Goal: Task Accomplishment & Management: Manage account settings

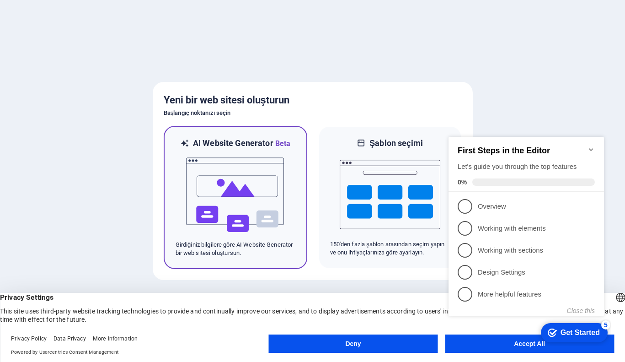
click at [293, 203] on div at bounding box center [236, 194] width 120 height 91
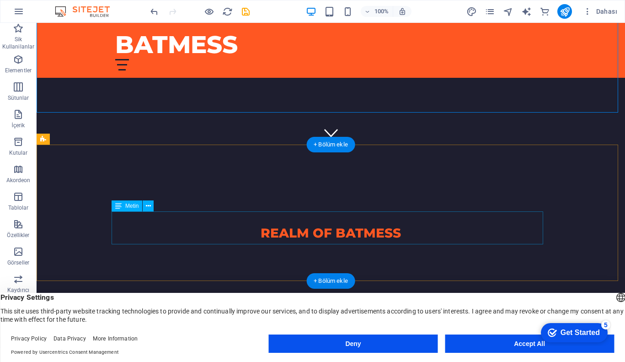
scroll to position [287, 0]
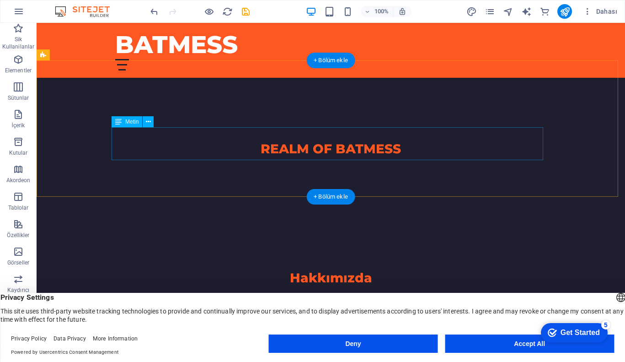
click at [209, 300] on div "BATMESS, 2002 yılından beri bilgisayar oyunları tutkusunu yaşatan bir platformd…" at bounding box center [331, 316] width 432 height 33
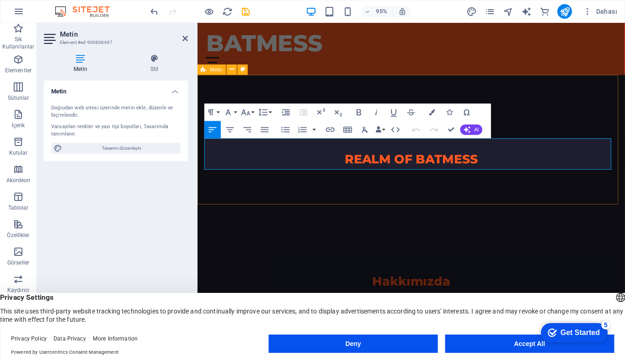
drag, startPoint x: 238, startPoint y: 150, endPoint x: 200, endPoint y: 150, distance: 37.5
click at [200, 250] on div "Hakkımızda BATMESS, 2002 yılından beri bilgisayar oyunları tutkusunu yaşatan bi…" at bounding box center [423, 318] width 450 height 136
click at [244, 317] on p "2002 yılından beri bilgisayar oyunları tutkusunu yaşatan bir platformdur. Mmorp…" at bounding box center [423, 333] width 432 height 33
drag, startPoint x: 245, startPoint y: 160, endPoint x: 194, endPoint y: 146, distance: 52.6
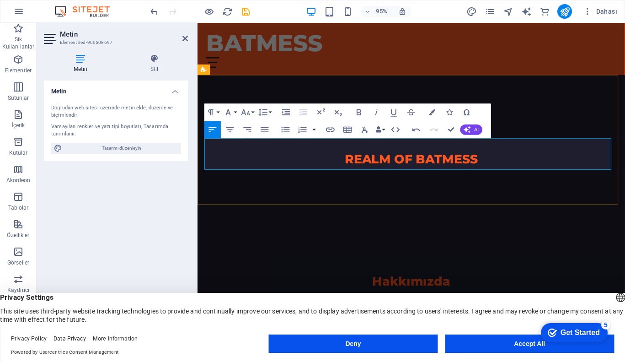
click at [266, 317] on p "2002 yılından beri bilgisayar oyunları tutkusunu yaşatan bir platformdur. Mmorp…" at bounding box center [423, 333] width 432 height 33
drag, startPoint x: 245, startPoint y: 160, endPoint x: 394, endPoint y: 176, distance: 149.5
drag, startPoint x: 367, startPoint y: 150, endPoint x: 205, endPoint y: 152, distance: 161.9
click at [207, 317] on p "2002 yılından beri bilgisayar oyunları tutkusunu yaşatMmorpg, orta dünya ve kor…" at bounding box center [423, 333] width 432 height 33
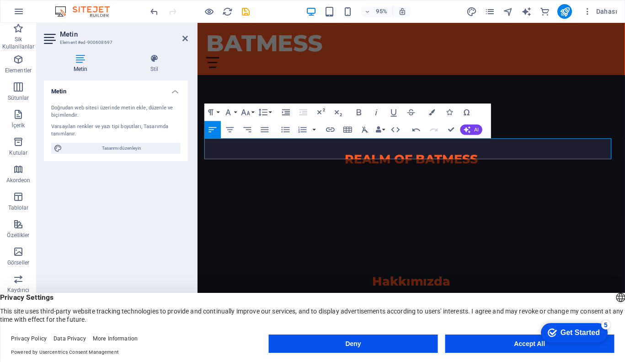
drag, startPoint x: 309, startPoint y: 161, endPoint x: 394, endPoint y: 179, distance: 87.3
click at [353, 317] on p "Mmorpg, orta dünya ve korku oyunları üzerine içerikler ile oyun severler için z…" at bounding box center [423, 328] width 432 height 22
click at [352, 317] on p "Mmorpg, orta dünya ve korku oyunları üzerine içerikler ile oyun severler için z…" at bounding box center [423, 328] width 432 height 22
click at [217, 317] on p "Mmorpg, orta dünya ve korku oyunları üzerine içerikler ile oyun severler için z…" at bounding box center [313, 328] width 212 height 22
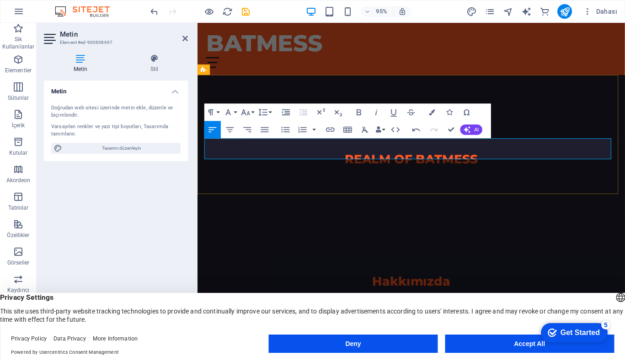
click at [217, 317] on p "Mmorpg, orta dünya ve korku oyunları üzerine içerikler ile oyun severler için z…" at bounding box center [313, 328] width 212 height 22
click at [379, 317] on p "MMORPG, orta dünya ve korku oyunları üzerine içerikler ile oyun severler için z…" at bounding box center [313, 328] width 212 height 22
click at [277, 317] on p "MMORPG, orta dünya ve korku oyunları üzerine içerikler ile oyun severler için z…" at bounding box center [313, 328] width 212 height 22
click at [319, 317] on p "MMORPG, orta dünya, korku oyunları üzerine içerikler ile oyun severler için zen…" at bounding box center [313, 328] width 212 height 22
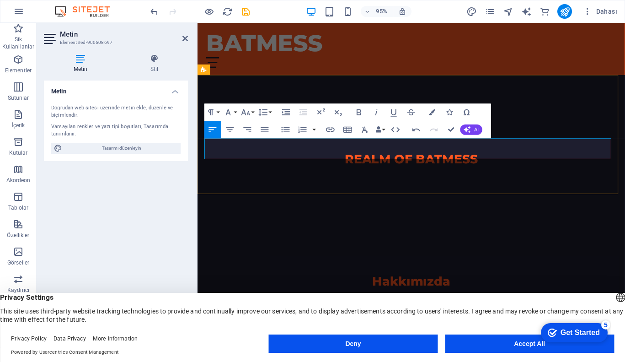
click at [394, 317] on p "MMORPG, orta dünya, korku oyunları ve daha fazlası üzerine içerikler ile oyun s…" at bounding box center [313, 328] width 212 height 22
click at [208, 317] on p "MMORPG, orta dünya, korku oyunları ve daha fazlası üzerine içerikler ile oyun s…" at bounding box center [313, 328] width 212 height 22
click at [382, 317] on p "MMORPG, orta dünya, korku oyunları ve daha fazlası üzerine içeriklerle oyun sev…" at bounding box center [313, 328] width 212 height 22
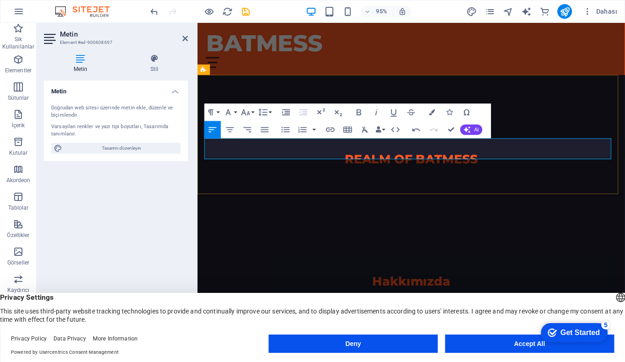
click at [384, 317] on p "MMORPG, orta dünya, korku oyunları ve daha fazla içeriklerle oyun severler için…" at bounding box center [313, 328] width 212 height 22
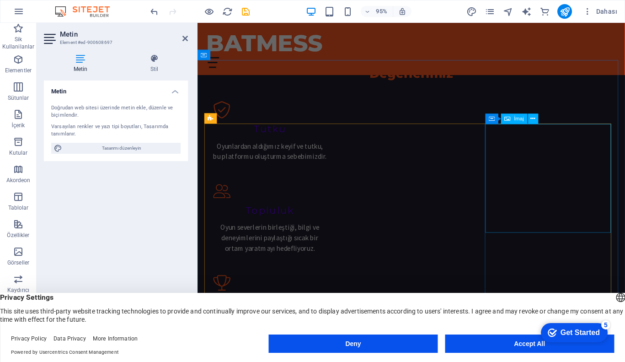
scroll to position [629, 0]
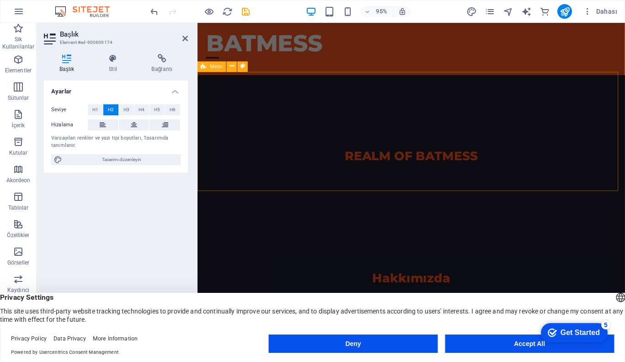
scroll to position [407, 0]
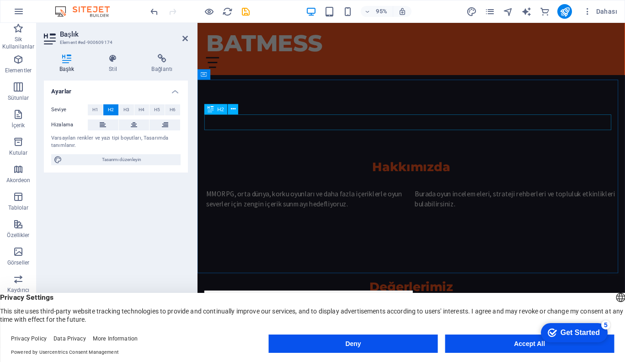
click at [425, 292] on div "Değerlerimiz" at bounding box center [423, 300] width 432 height 16
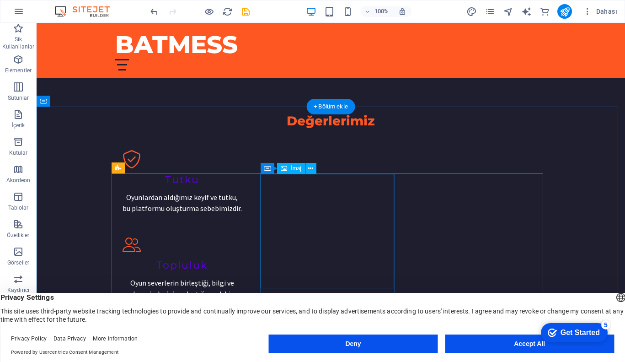
scroll to position [570, 0]
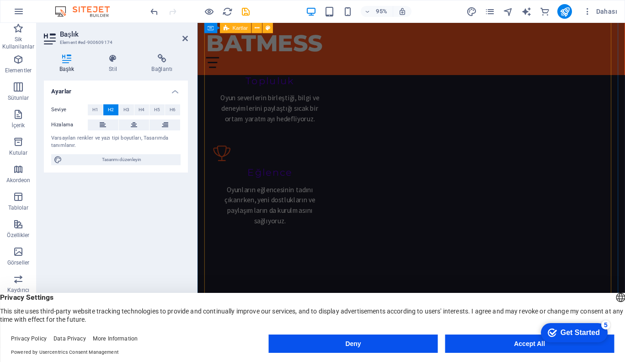
scroll to position [880, 0]
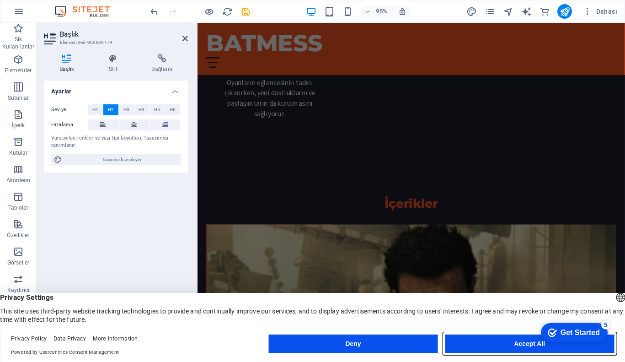
click at [508, 337] on button "Accept All" at bounding box center [529, 343] width 169 height 18
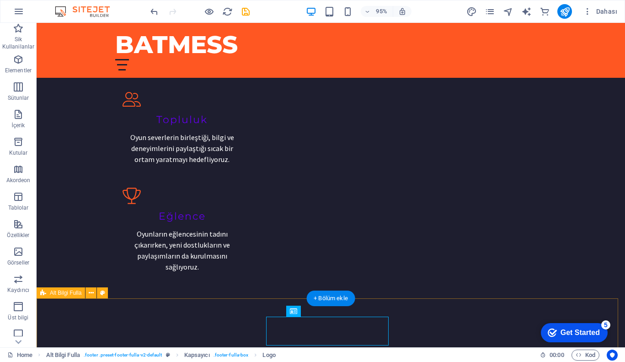
scroll to position [878, 0]
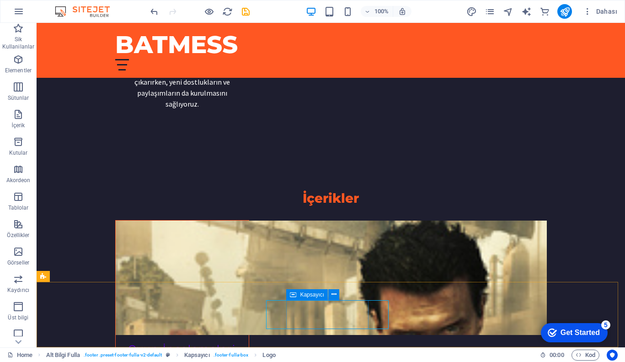
click at [306, 295] on span "Kapsayıcı" at bounding box center [312, 294] width 24 height 5
click at [342, 294] on button at bounding box center [339, 294] width 11 height 11
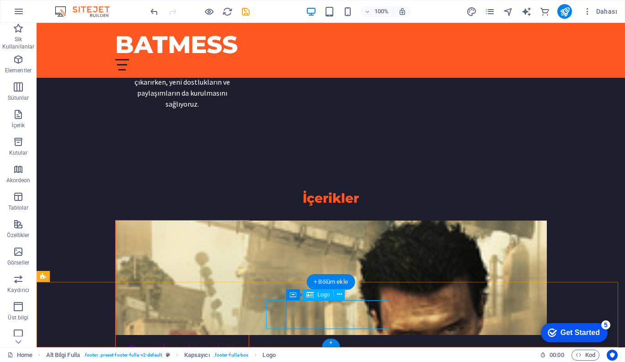
drag, startPoint x: 337, startPoint y: 316, endPoint x: 183, endPoint y: 331, distance: 154.4
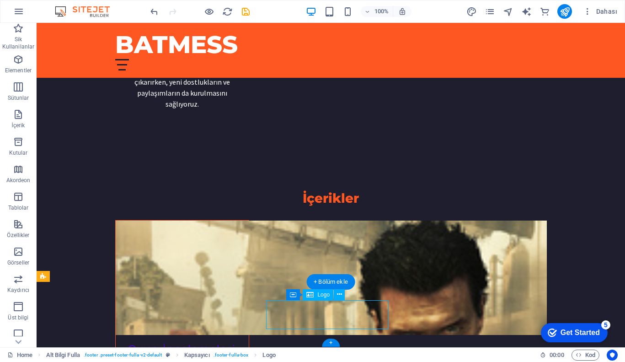
scroll to position [880, 0]
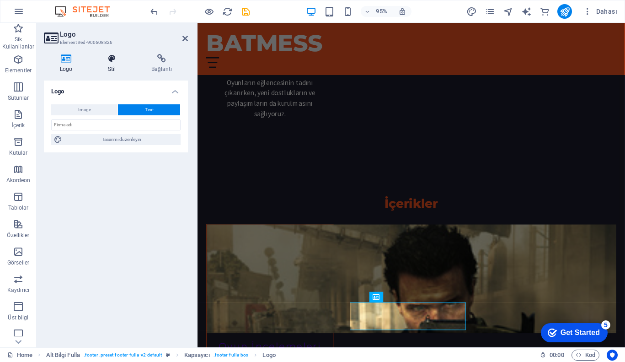
click at [106, 60] on icon at bounding box center [112, 58] width 40 height 9
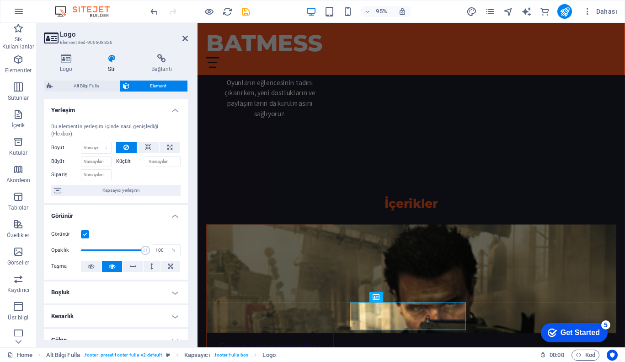
click at [110, 290] on h4 "Boşluk" at bounding box center [116, 292] width 144 height 22
click at [110, 290] on h4 "Boşluk" at bounding box center [116, 289] width 144 height 16
click at [131, 159] on label "Küçült" at bounding box center [131, 161] width 30 height 11
click at [146, 159] on input "Küçült" at bounding box center [163, 161] width 35 height 11
click at [123, 160] on label "Küçült" at bounding box center [131, 161] width 30 height 11
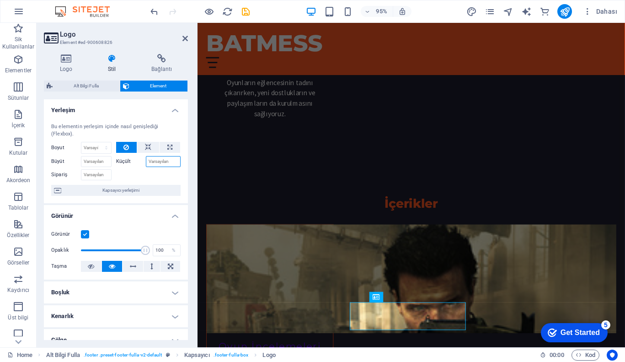
click at [146, 160] on input "Küçült" at bounding box center [163, 161] width 35 height 11
click at [147, 143] on icon at bounding box center [148, 147] width 6 height 11
click at [384, 296] on span "Kapsayıcı" at bounding box center [393, 296] width 23 height 5
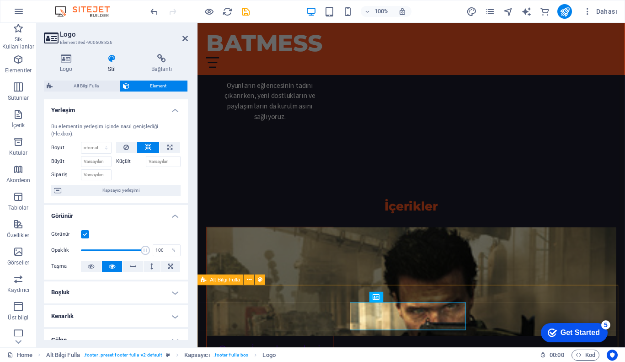
scroll to position [880, 0]
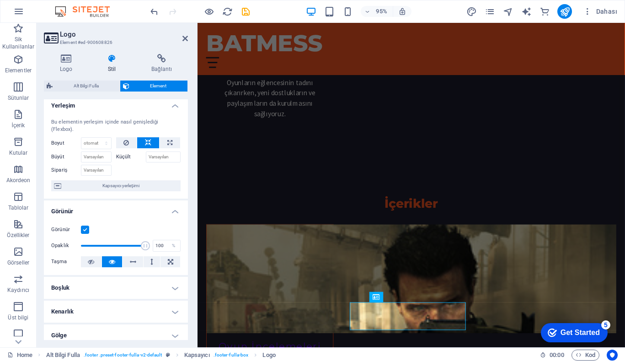
scroll to position [0, 0]
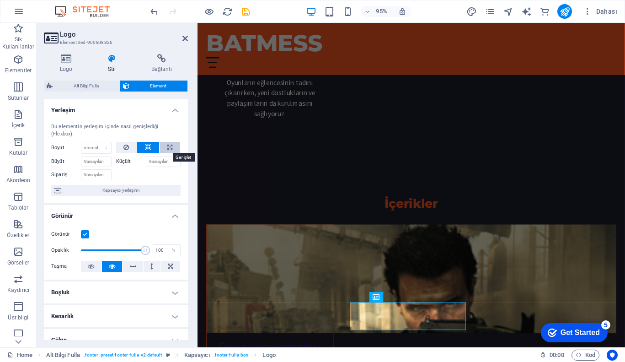
click at [170, 142] on icon at bounding box center [169, 147] width 5 height 11
type input "100"
select select "%"
click at [151, 145] on button at bounding box center [148, 147] width 22 height 11
select select "DISABLED_OPTION_VALUE"
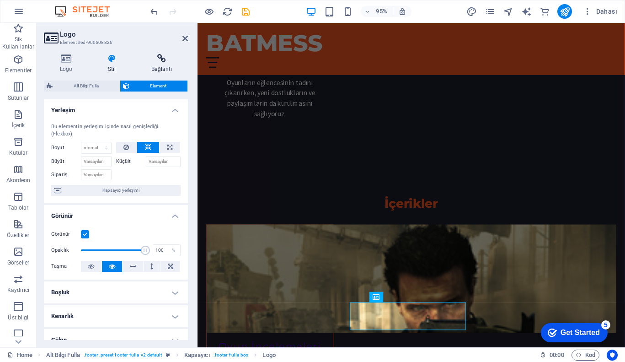
click at [157, 56] on icon at bounding box center [161, 58] width 53 height 9
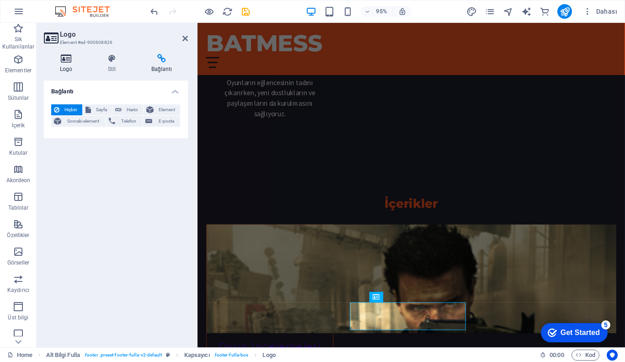
click at [76, 59] on icon at bounding box center [66, 58] width 44 height 9
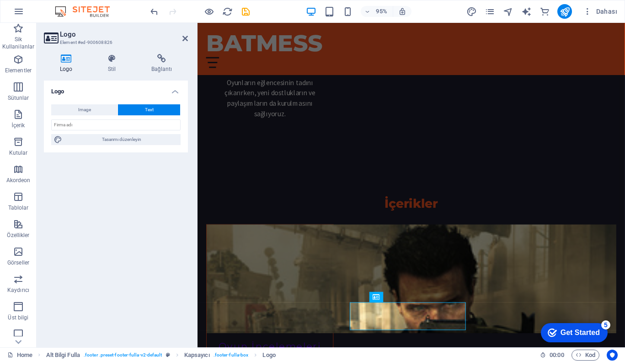
click at [134, 108] on button "Text" at bounding box center [149, 109] width 62 height 11
click at [118, 123] on input "text" at bounding box center [115, 124] width 129 height 11
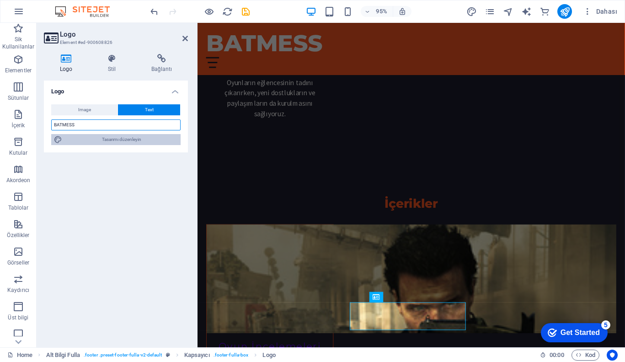
type input "BATMESS"
click at [128, 140] on span "Tasarımı düzenleyin" at bounding box center [121, 139] width 113 height 11
select select "px"
select select "200"
select select "px"
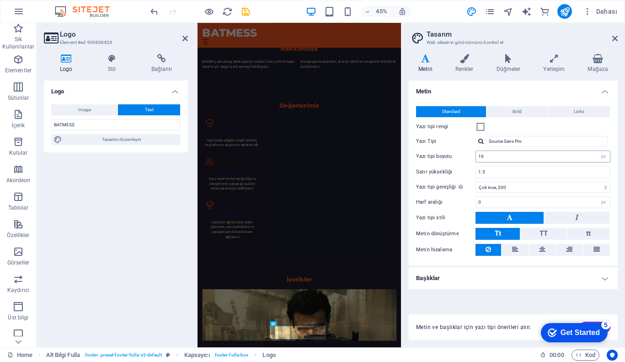
scroll to position [878, 0]
click at [502, 157] on input "16" at bounding box center [543, 156] width 134 height 11
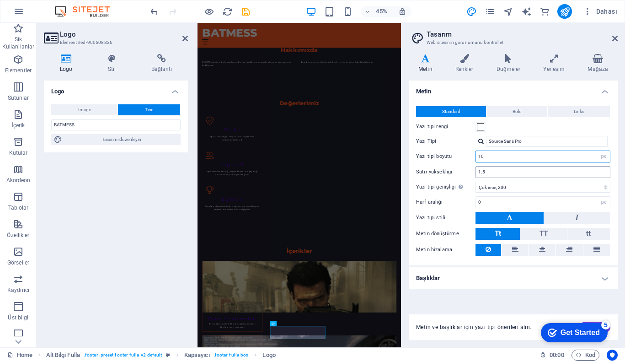
scroll to position [790, 0]
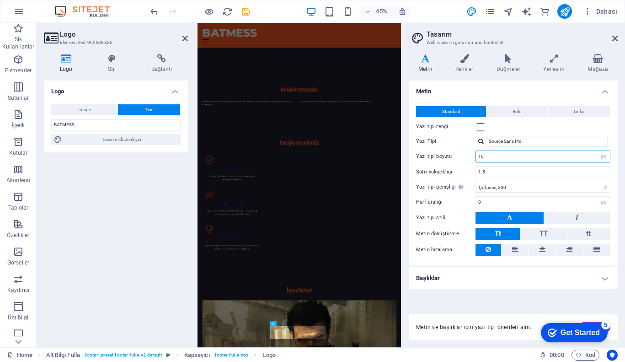
click at [494, 153] on input "10" at bounding box center [543, 156] width 134 height 11
type input "5"
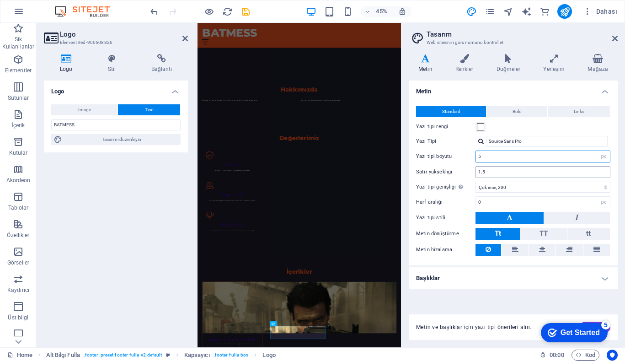
scroll to position [749, 0]
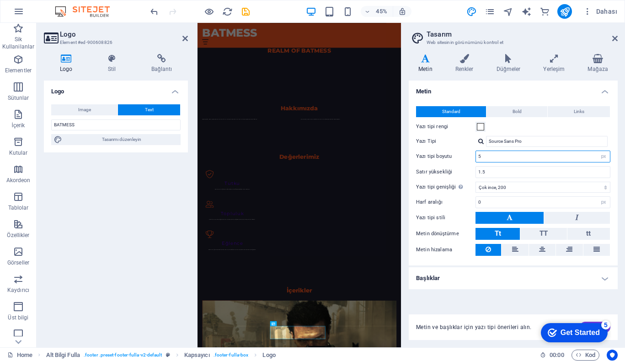
click at [487, 155] on input "5" at bounding box center [543, 156] width 134 height 11
type input "2"
click at [540, 249] on icon at bounding box center [542, 249] width 6 height 11
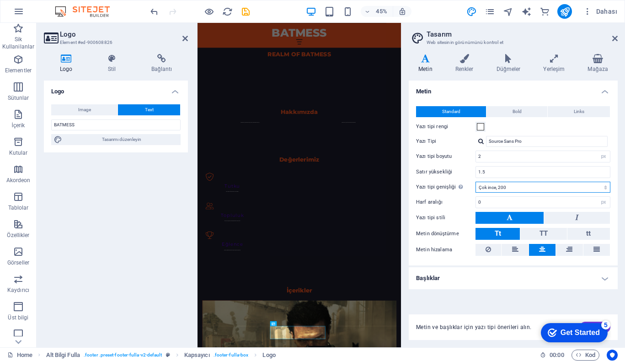
click at [519, 187] on select "İncecik, 100 Çok ince, 200 İnce, 300 Normal, 400 Orta, 500 Yarı kalın, 600 Kalı…" at bounding box center [543, 187] width 135 height 11
select select "100"
click at [476, 182] on select "İncecik, 100 Çok ince, 200 İnce, 300 Normal, 400 Orta, 500 Yarı kalın, 600 Kalı…" at bounding box center [543, 187] width 135 height 11
click at [525, 143] on input "Source Sans Pro" at bounding box center [547, 141] width 122 height 11
click at [519, 171] on input "1.5" at bounding box center [543, 171] width 134 height 11
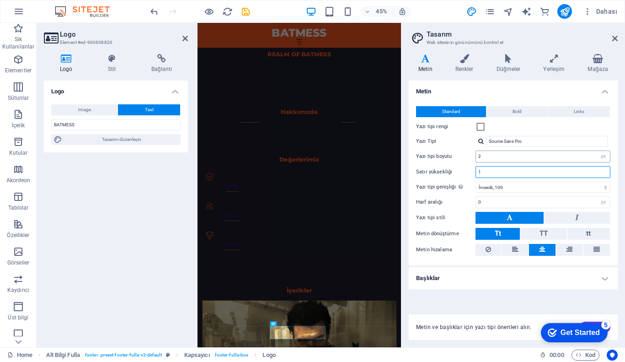
type input "1"
click at [508, 161] on input "2" at bounding box center [543, 156] width 134 height 11
type input "0"
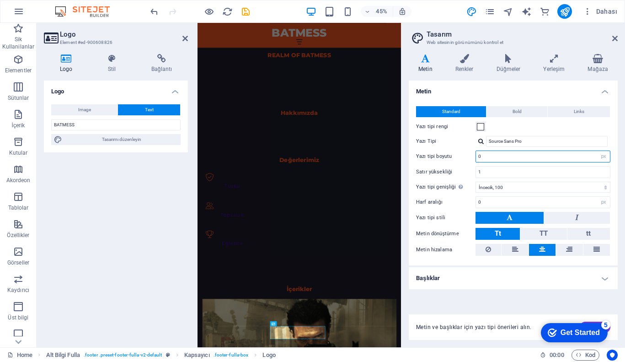
scroll to position [735, 0]
type input "0"
type input "1"
click at [507, 173] on input "1" at bounding box center [543, 171] width 134 height 11
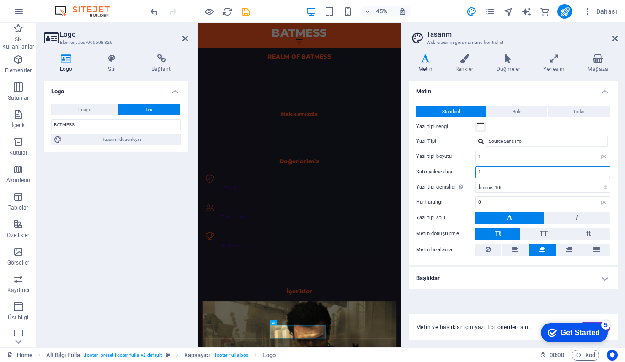
scroll to position [737, 0]
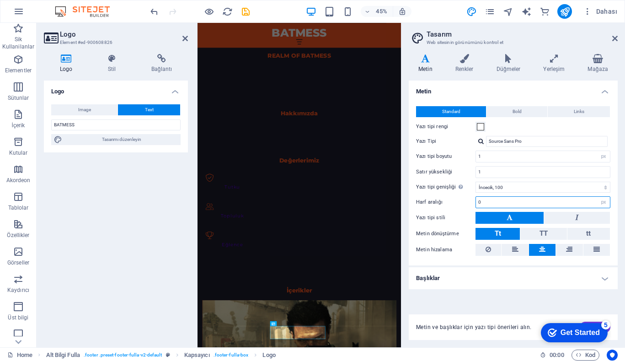
click at [518, 198] on input "0" at bounding box center [543, 202] width 134 height 11
click at [564, 63] on icon at bounding box center [554, 58] width 41 height 9
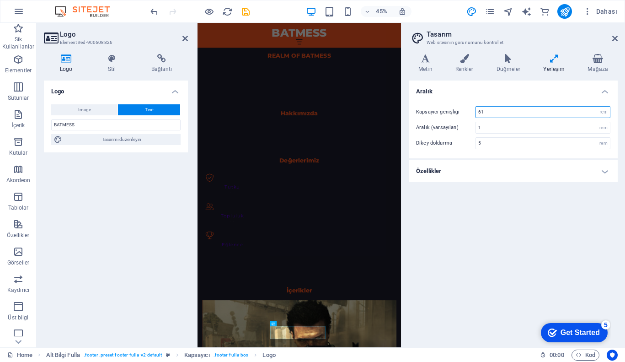
click at [505, 114] on input "61" at bounding box center [543, 112] width 134 height 11
type input "69"
click at [508, 131] on input "1" at bounding box center [543, 127] width 134 height 11
click at [424, 56] on icon at bounding box center [425, 58] width 33 height 9
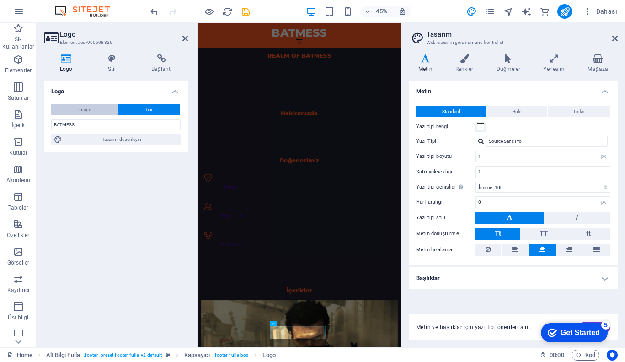
click at [90, 108] on span "Image" at bounding box center [84, 109] width 13 height 11
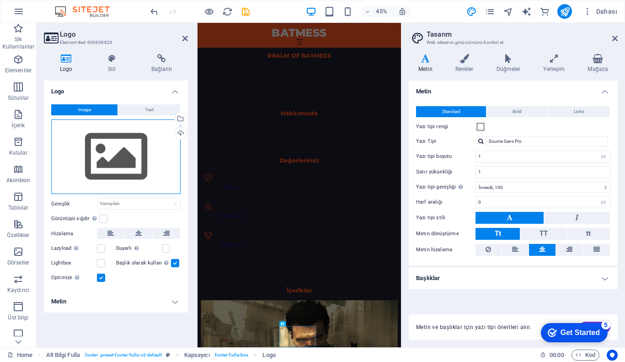
click at [105, 150] on div "Dosyaları buraya sürükleyin, dosyaları seçmek için tıklayın veya Dosyalardan ya…" at bounding box center [115, 156] width 129 height 75
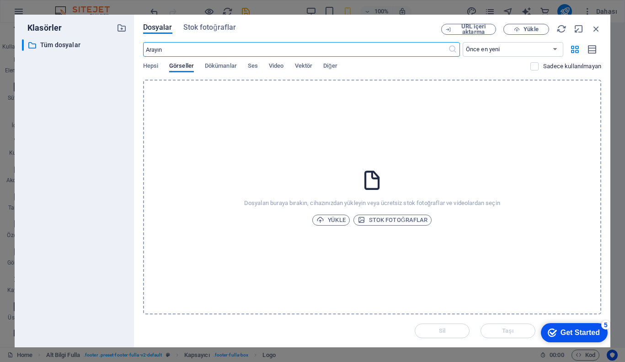
scroll to position [1483, 0]
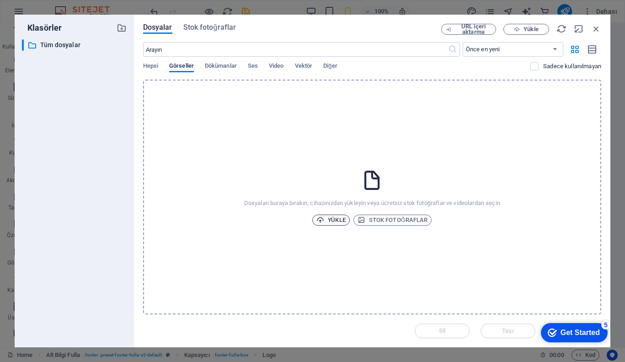
click at [333, 219] on span "Yükle" at bounding box center [330, 219] width 29 height 11
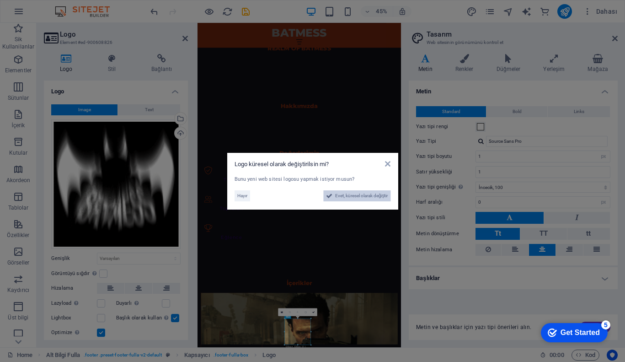
click at [358, 198] on span "Evet, küresel olarak değiştir" at bounding box center [361, 195] width 53 height 11
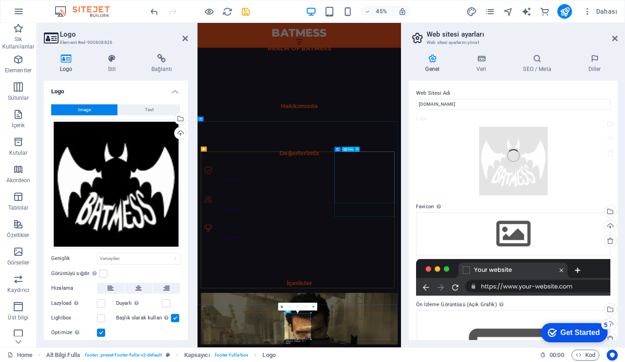
scroll to position [766, 0]
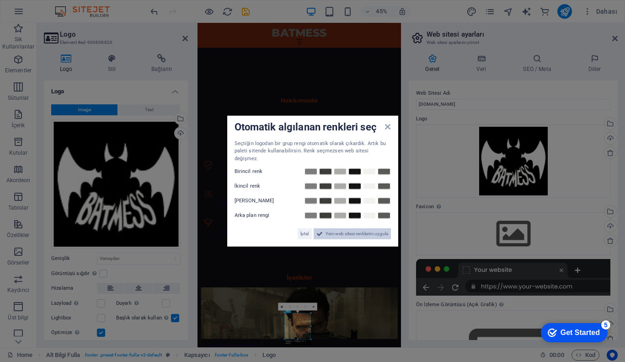
click at [340, 232] on span "Yeni web sitesi renklerini uygula" at bounding box center [357, 233] width 63 height 11
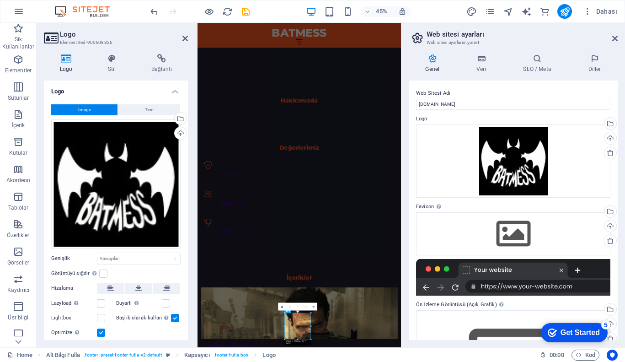
click at [570, 331] on div "Get Started" at bounding box center [580, 332] width 39 height 8
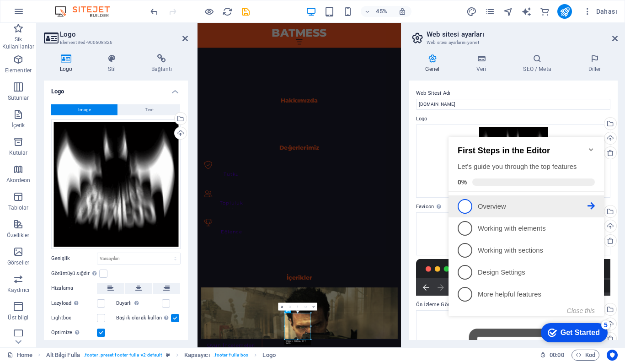
click at [493, 202] on p "Overview - incomplete" at bounding box center [533, 207] width 110 height 10
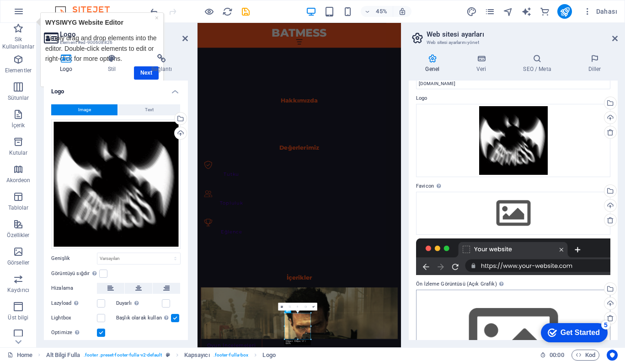
scroll to position [40, 0]
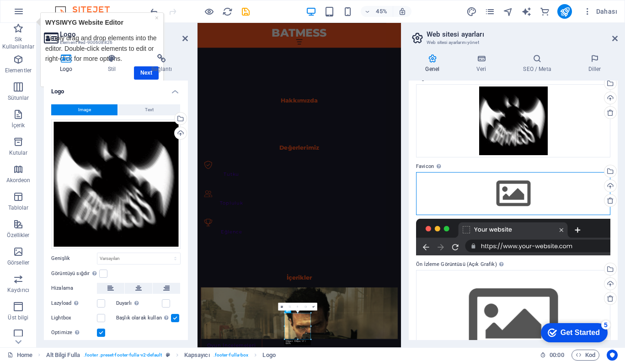
click at [513, 194] on div "Dosyaları buraya sürükleyin, dosyaları seçmek için tıklayın veya Dosyalardan ya…" at bounding box center [513, 193] width 194 height 43
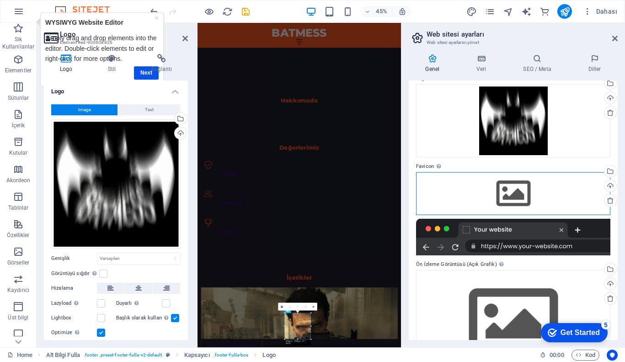
scroll to position [1483, 0]
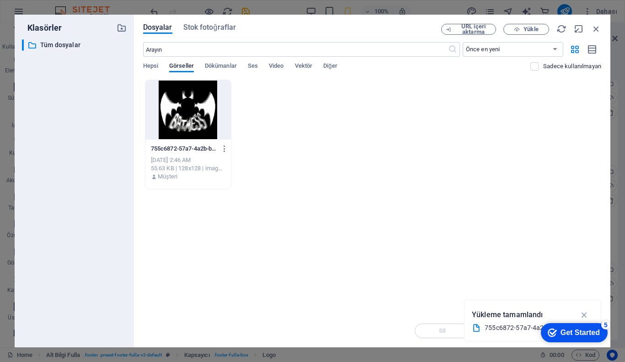
click at [188, 115] on div at bounding box center [188, 109] width 86 height 59
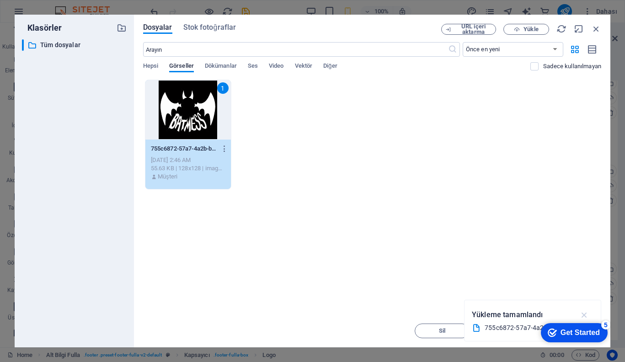
click at [586, 314] on icon "button" at bounding box center [584, 315] width 11 height 10
click at [214, 125] on div "1" at bounding box center [188, 109] width 86 height 59
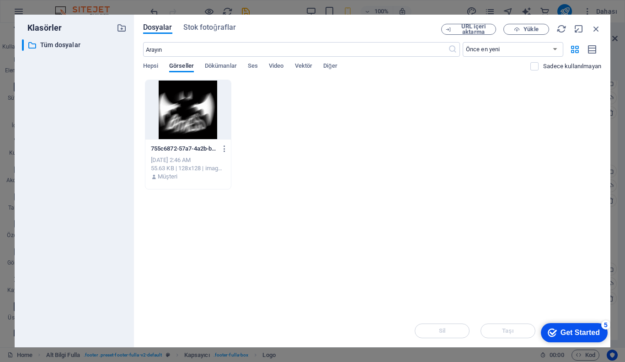
click at [214, 125] on div at bounding box center [188, 109] width 86 height 59
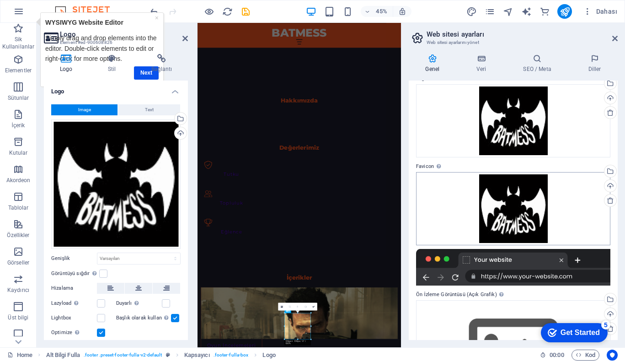
scroll to position [112, 0]
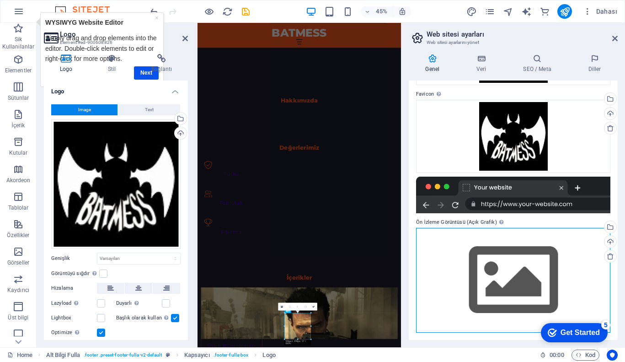
click at [504, 267] on div "Dosyaları buraya sürükleyin, dosyaları seçmek için tıklayın veya Dosyalardan ya…" at bounding box center [513, 280] width 194 height 105
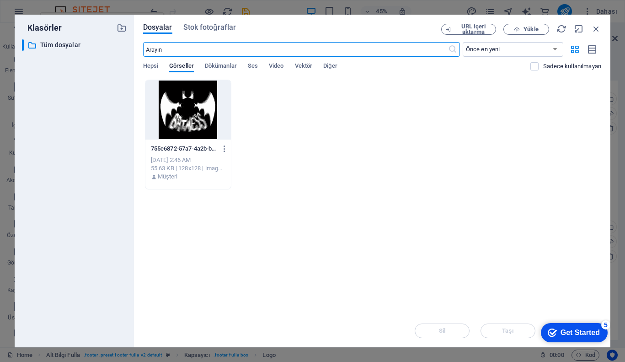
scroll to position [1483, 0]
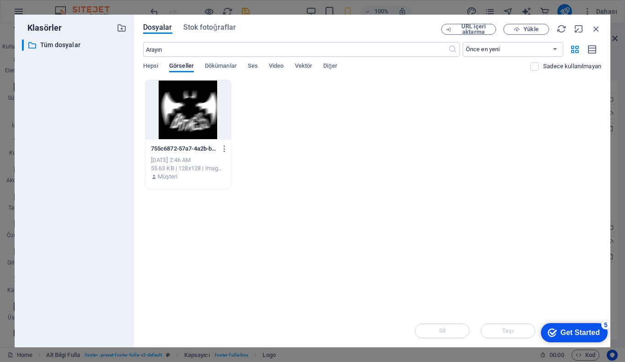
click at [184, 112] on div at bounding box center [188, 109] width 86 height 59
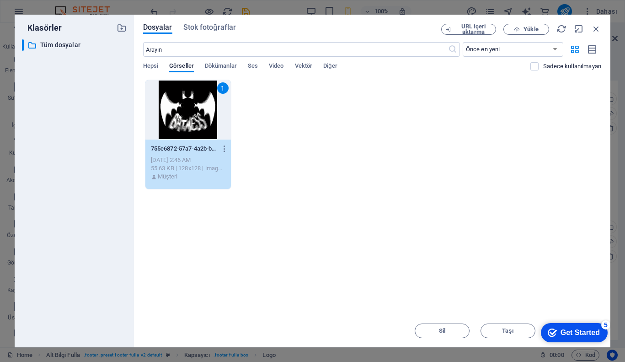
click at [184, 112] on div "1" at bounding box center [188, 109] width 86 height 59
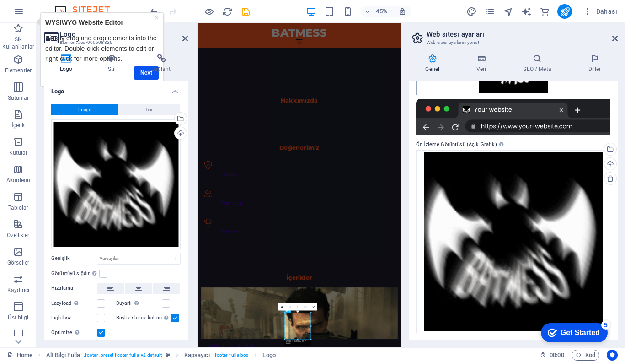
scroll to position [0, 0]
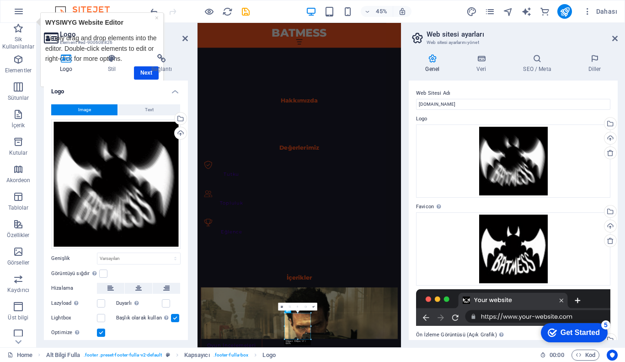
click at [575, 335] on div "Get Started" at bounding box center [580, 332] width 39 height 8
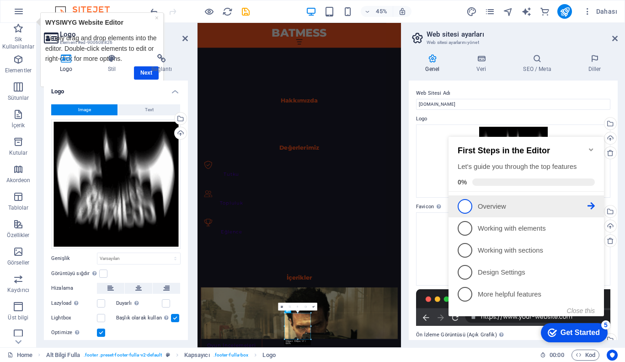
click at [498, 206] on p "Overview - incomplete" at bounding box center [533, 207] width 110 height 10
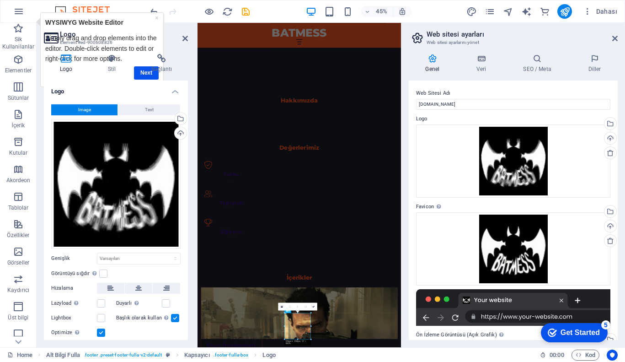
click at [582, 334] on div "Get Started" at bounding box center [580, 332] width 39 height 8
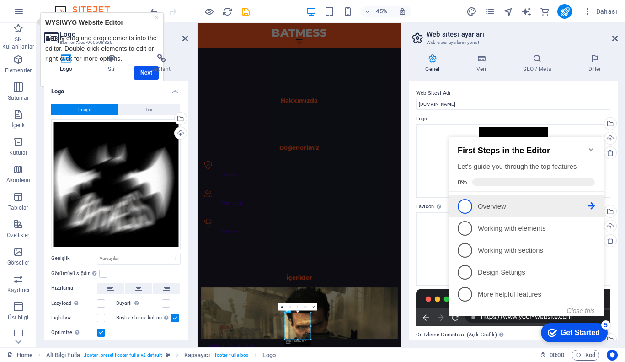
click at [595, 205] on li "1 Overview - incomplete" at bounding box center [526, 206] width 155 height 22
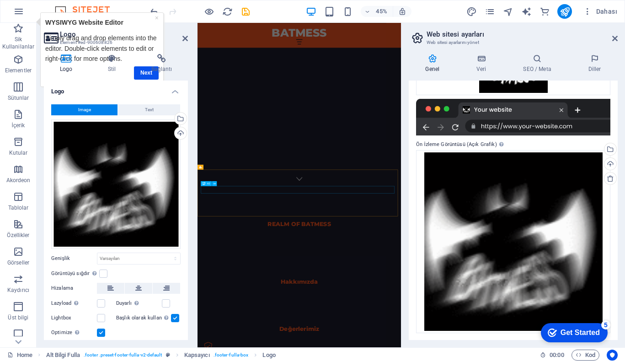
scroll to position [358, 0]
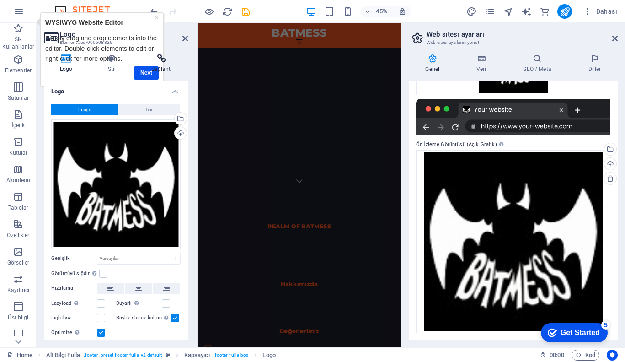
click at [146, 73] on h4 "Bağlantı" at bounding box center [161, 63] width 53 height 19
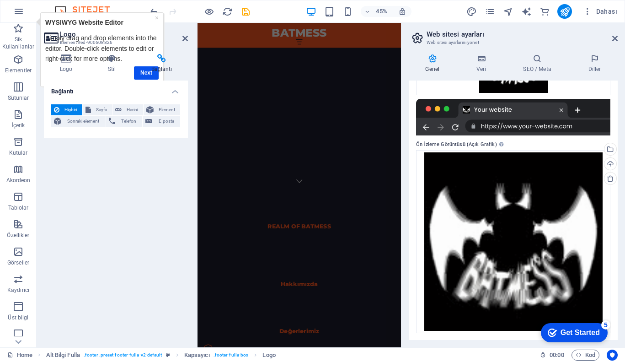
click at [146, 73] on h4 "Bağlantı" at bounding box center [161, 63] width 53 height 19
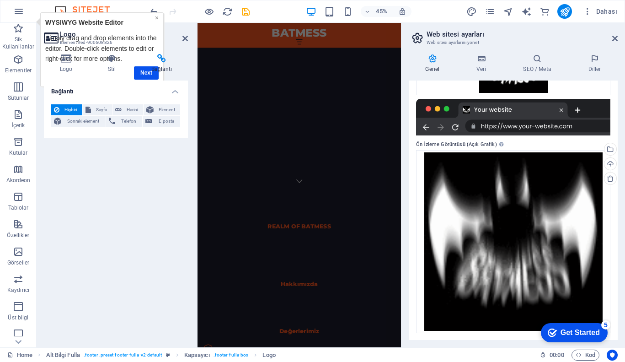
click at [156, 17] on link "×" at bounding box center [157, 17] width 4 height 7
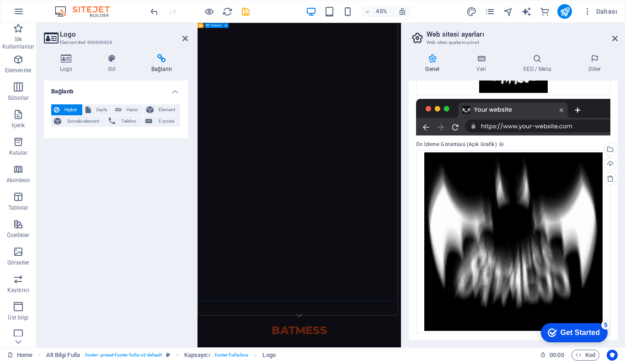
scroll to position [3, 0]
click at [563, 14] on icon "publish" at bounding box center [565, 11] width 11 height 11
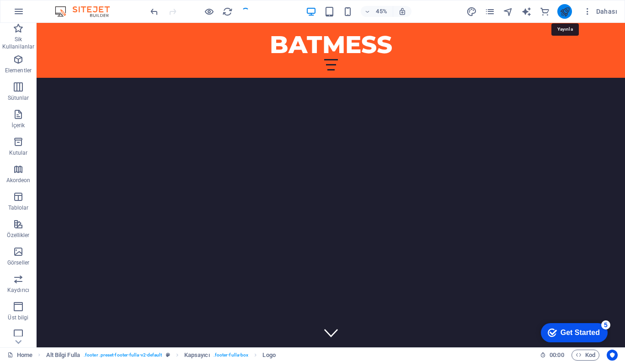
scroll to position [766, 0]
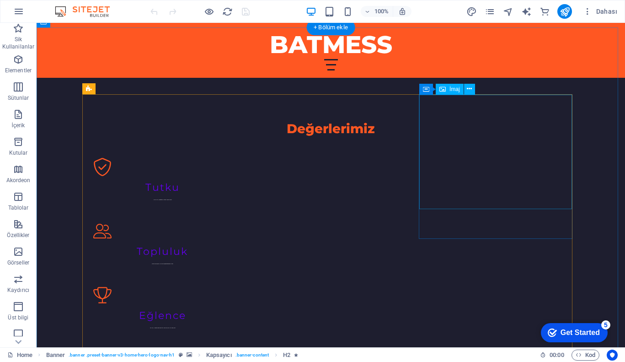
scroll to position [766, 0]
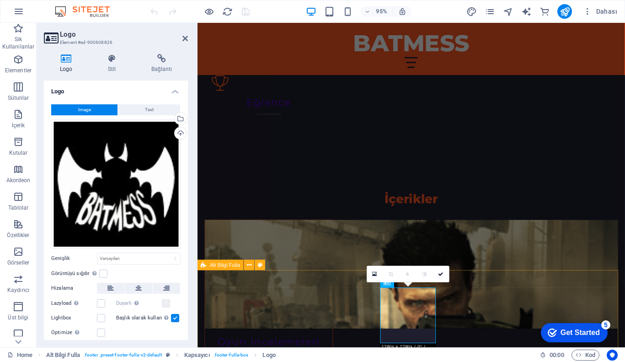
click at [225, 265] on span "Alt Bilgi Fulla" at bounding box center [225, 264] width 30 height 5
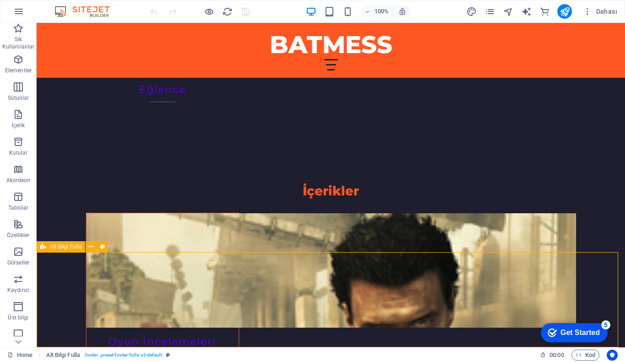
click at [47, 245] on div "Alt Bilgi Fulla" at bounding box center [61, 246] width 48 height 11
click at [91, 247] on icon at bounding box center [91, 247] width 5 height 10
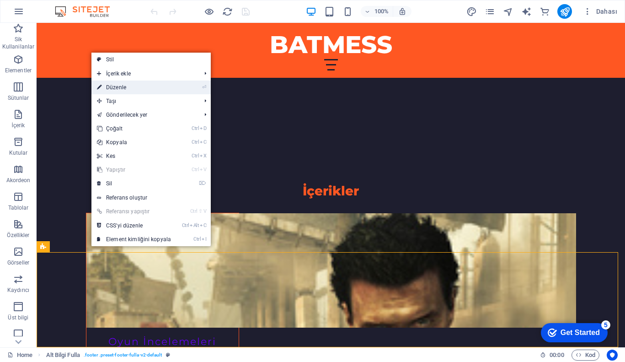
click at [146, 83] on link "⏎ Düzenle" at bounding box center [133, 87] width 85 height 14
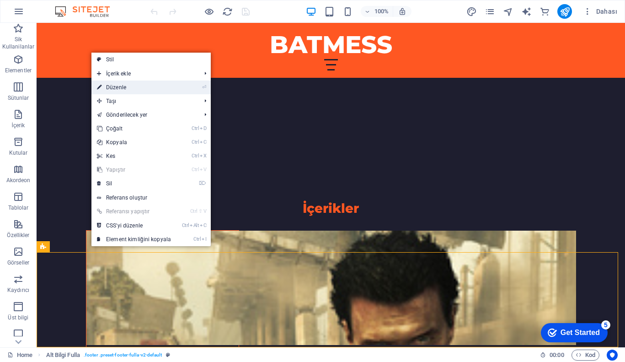
select select "footer"
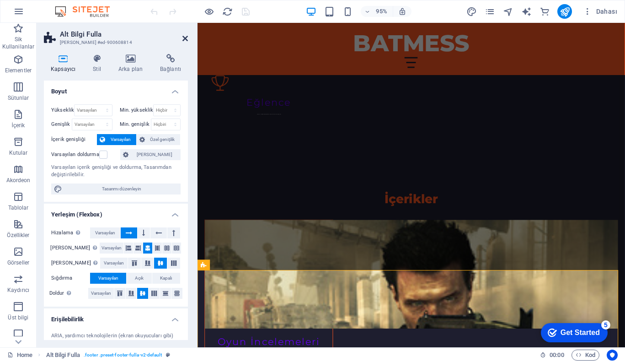
click at [185, 39] on icon at bounding box center [184, 38] width 5 height 7
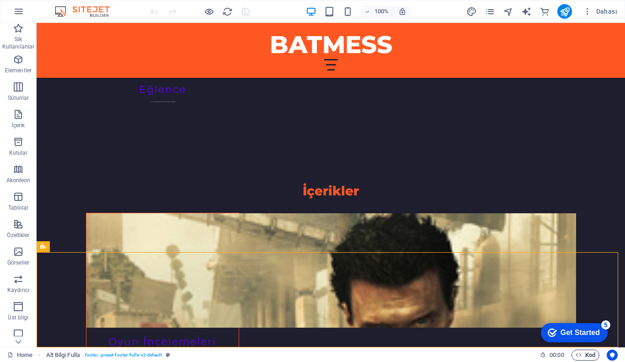
click at [586, 350] on span "Kod" at bounding box center [586, 354] width 20 height 11
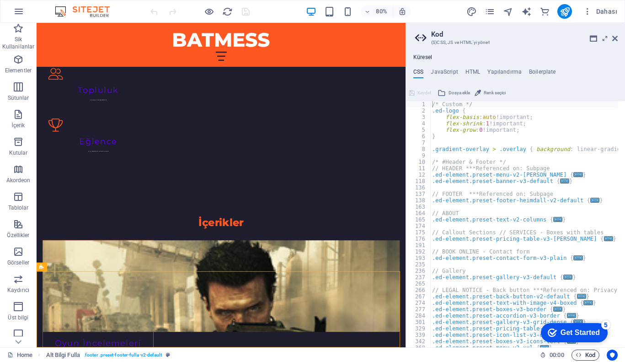
click at [586, 350] on span "Kod" at bounding box center [586, 354] width 20 height 11
click at [594, 357] on span "Kod" at bounding box center [586, 354] width 20 height 11
click at [615, 40] on icon at bounding box center [614, 38] width 5 height 7
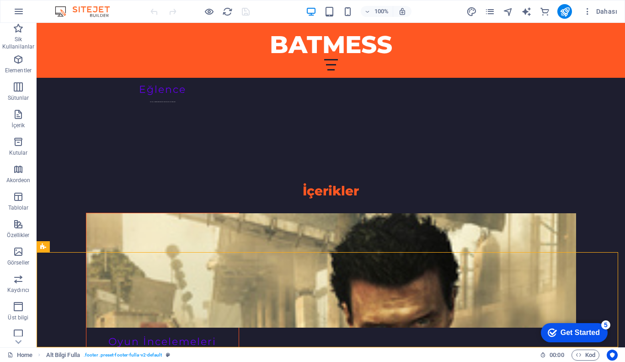
click at [578, 329] on div "Get Started" at bounding box center [580, 332] width 39 height 8
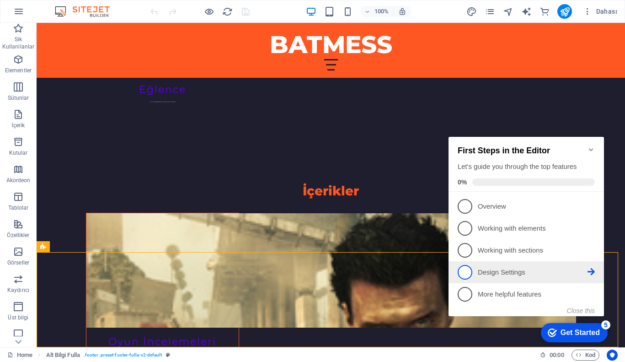
click at [510, 265] on link "4 Design Settings - incomplete" at bounding box center [526, 272] width 137 height 15
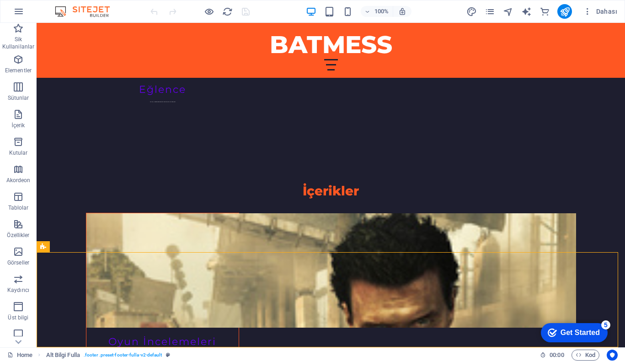
click at [574, 334] on div "Get Started" at bounding box center [580, 332] width 39 height 8
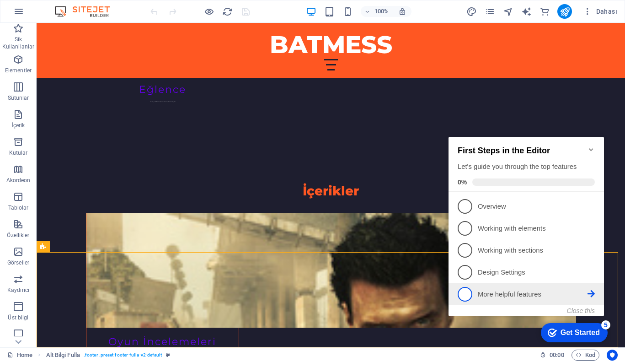
click at [478, 290] on p "More helpful features - incomplete" at bounding box center [533, 294] width 110 height 10
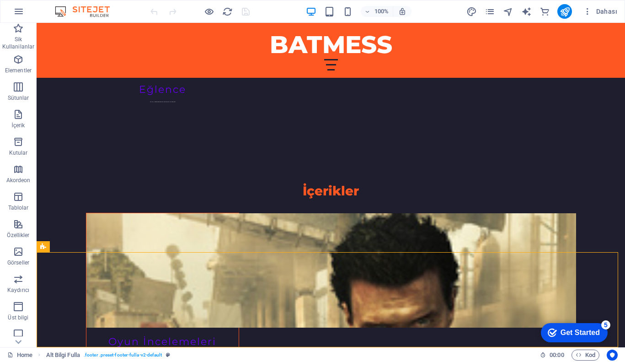
click at [585, 332] on div "Get Started" at bounding box center [580, 332] width 39 height 8
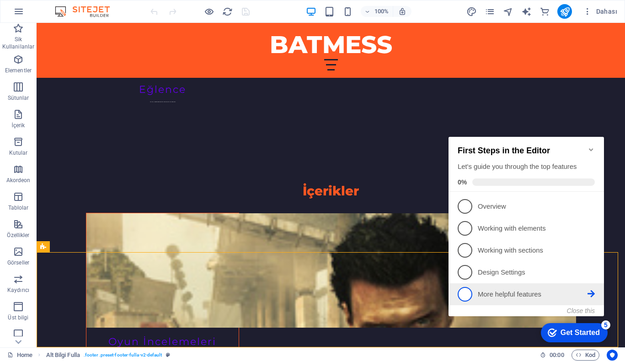
click at [463, 296] on span "5" at bounding box center [465, 294] width 15 height 15
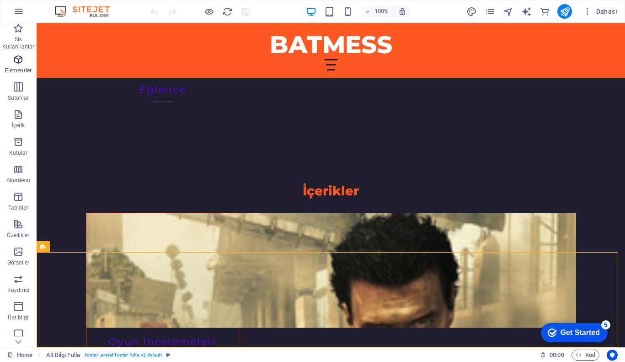
click at [28, 62] on span "Elementler" at bounding box center [18, 65] width 37 height 22
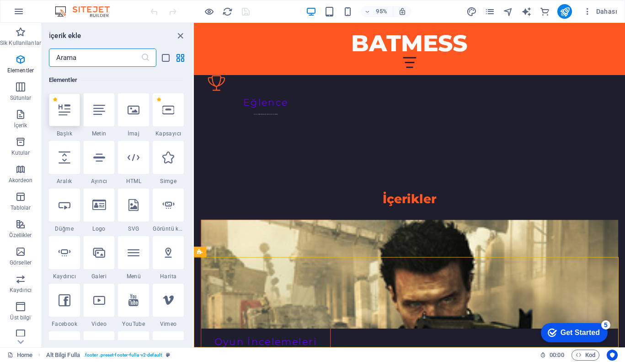
scroll to position [97, 0]
click at [243, 250] on icon at bounding box center [245, 251] width 5 height 9
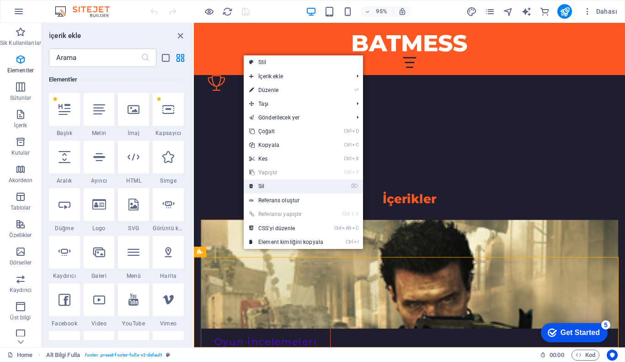
click at [295, 187] on link "⌦ Sil" at bounding box center [286, 186] width 85 height 14
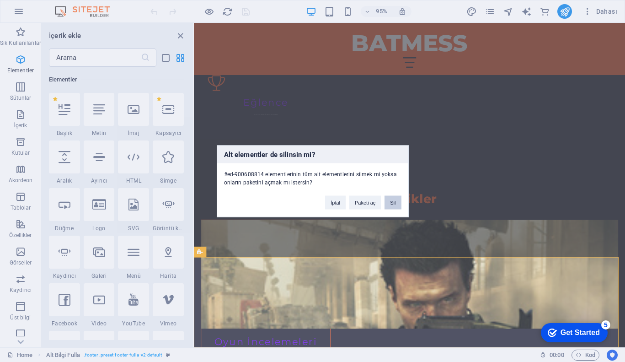
click at [393, 200] on button "Sil" at bounding box center [393, 202] width 16 height 14
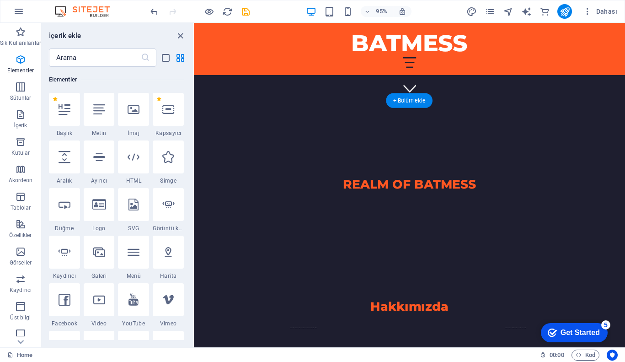
scroll to position [260, 0]
click at [323, 331] on div at bounding box center [420, 338] width 439 height 14
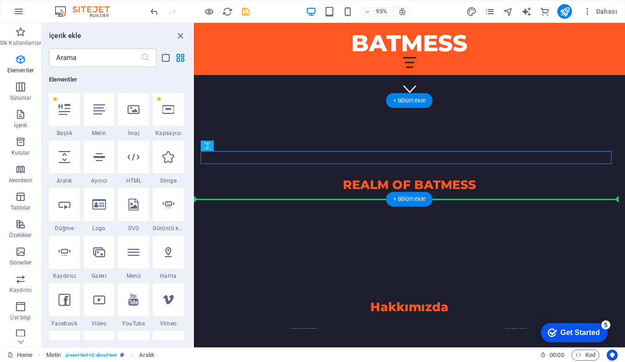
drag, startPoint x: 404, startPoint y: 169, endPoint x: 219, endPoint y: 174, distance: 185.7
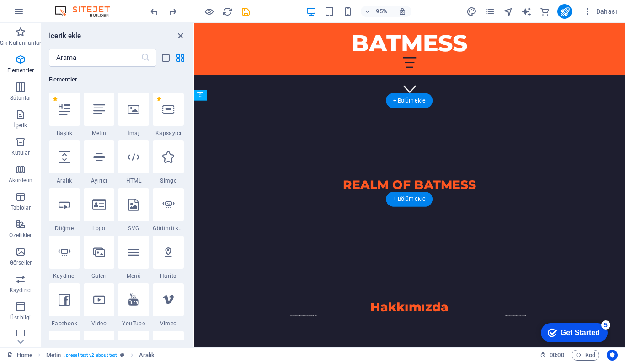
drag, startPoint x: 305, startPoint y: 170, endPoint x: 311, endPoint y: 169, distance: 6.5
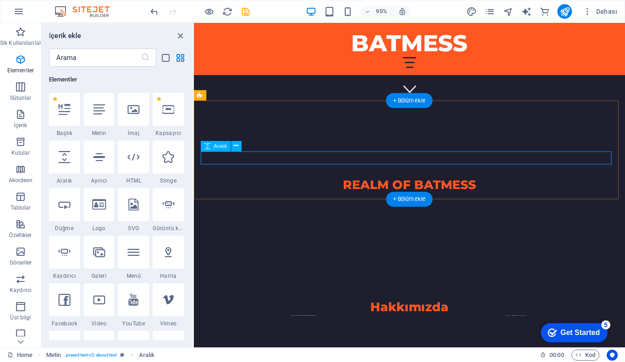
click at [326, 331] on div at bounding box center [420, 338] width 439 height 14
select select "px"
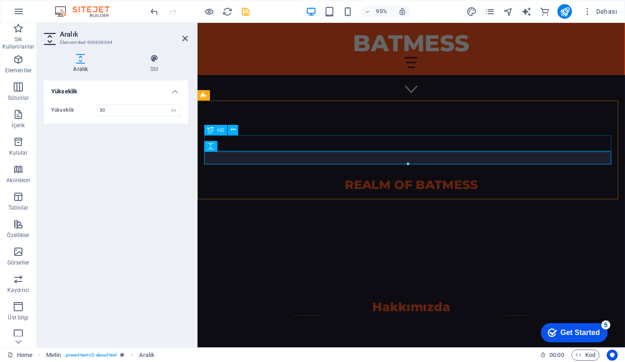
click at [389, 314] on div "Hakkımızda" at bounding box center [422, 322] width 435 height 16
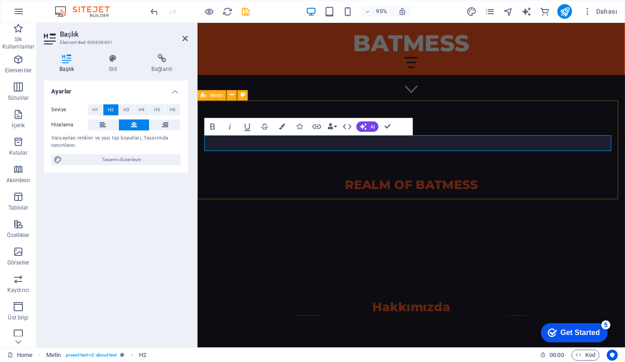
click at [396, 277] on div "Hakkımızda MMORPG, orta dünya, korku oyunları ve daha fazla içeriklerle oyun se…" at bounding box center [423, 329] width 450 height 104
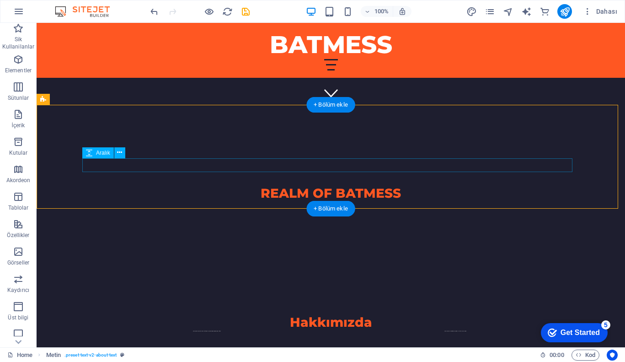
click at [386, 331] on div at bounding box center [331, 338] width 490 height 14
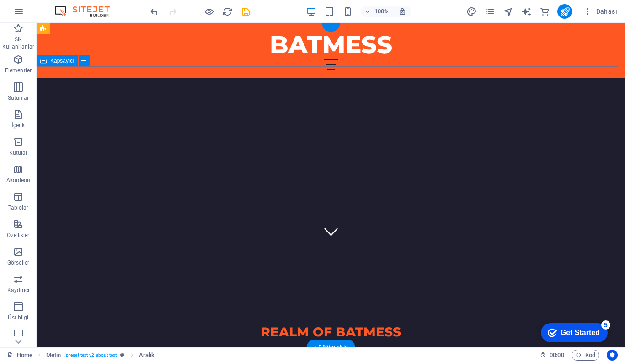
scroll to position [0, 0]
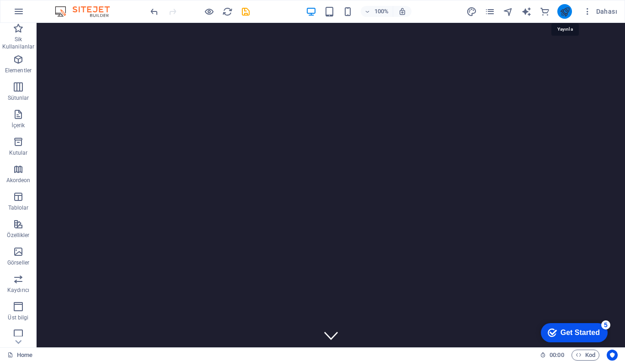
click at [562, 11] on icon "publish" at bounding box center [565, 11] width 11 height 11
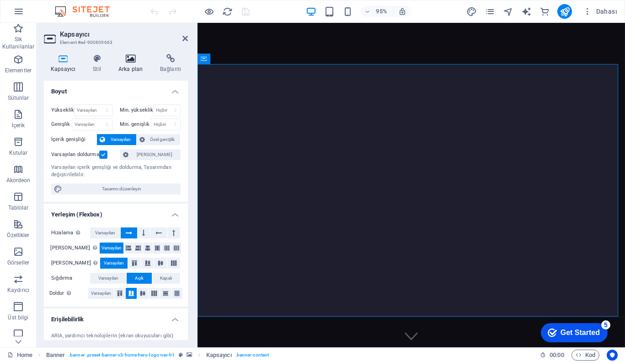
click at [136, 69] on h4 "Arka plan" at bounding box center [133, 63] width 42 height 19
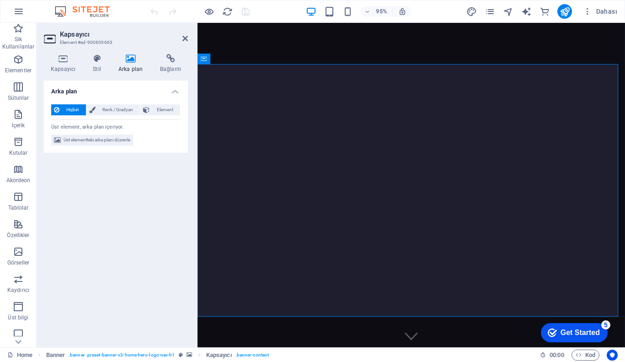
click at [562, 333] on div "Get Started" at bounding box center [580, 332] width 39 height 8
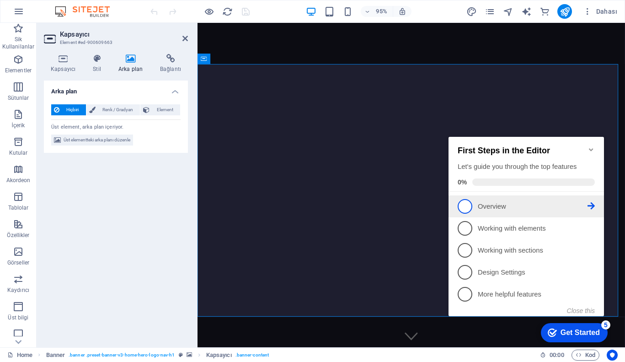
click at [590, 202] on icon at bounding box center [591, 205] width 7 height 7
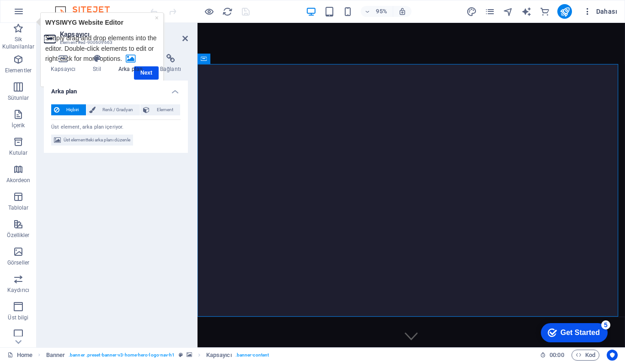
click at [588, 13] on icon "button" at bounding box center [587, 11] width 9 height 9
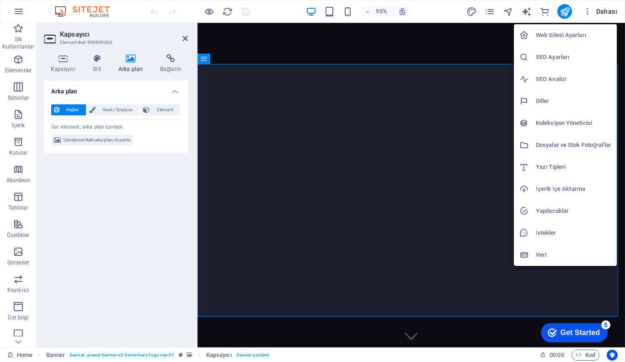
click at [560, 34] on h6 "Web Sitesi Ayarları" at bounding box center [573, 35] width 75 height 11
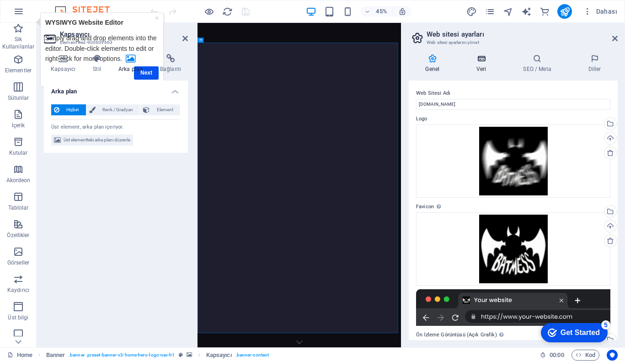
click at [478, 63] on h4 "Veri" at bounding box center [483, 63] width 47 height 19
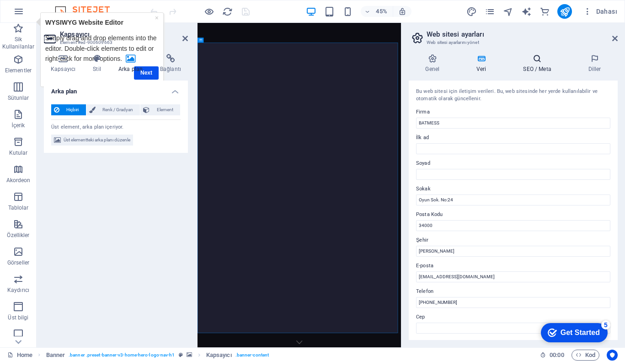
click at [544, 65] on h4 "SEO / Meta" at bounding box center [539, 63] width 65 height 19
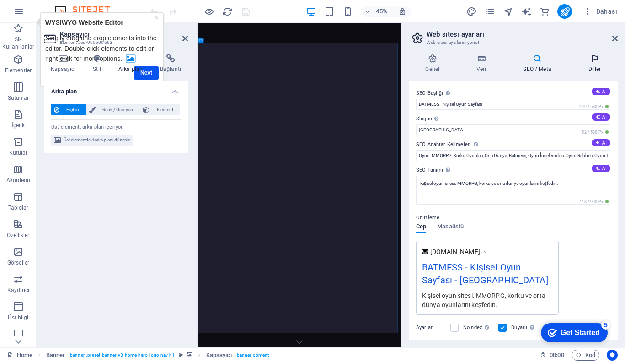
click at [589, 62] on icon at bounding box center [595, 58] width 46 height 9
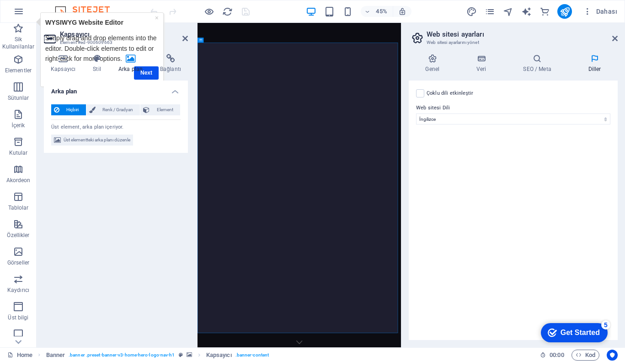
click at [435, 92] on label "Çoklu dili etkinleştir Çoklu dili silmek için tek bir dil kalana kadar tüm dill…" at bounding box center [450, 93] width 47 height 11
click at [0, 0] on input "Çoklu dili etkinleştir Çoklu dili silmek için tek bir dil kalana kadar tüm dill…" at bounding box center [0, 0] width 0 height 0
click at [494, 157] on label "Dil" at bounding box center [520, 152] width 166 height 11
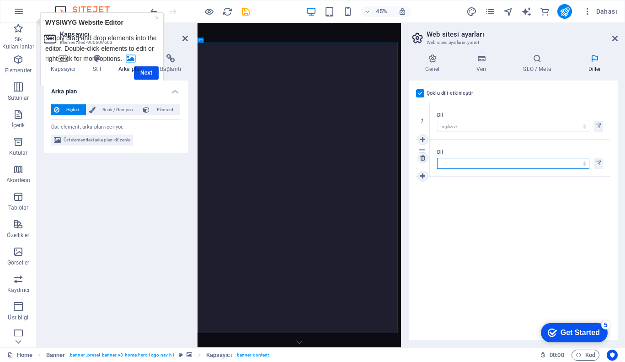
click at [494, 158] on select "Abkhazian Afar Afrikaans Akan Albanian Almanca Amharic Aragonese Arapça Armenia…" at bounding box center [513, 163] width 152 height 11
click at [494, 161] on select "Abkhazian Afar Afrikaans Akan Albanian Almanca Amharic Aragonese Arapça Armenia…" at bounding box center [513, 163] width 152 height 11
select select "5"
click at [437, 158] on select "Abkhazian Afar Afrikaans Akan Albanian Almanca Amharic Aragonese Arapça Armenia…" at bounding box center [513, 163] width 152 height 11
click at [518, 193] on div "Çoklu dili etkinleştir Çoklu dili silmek için tek bir dil kalana kadar tüm dill…" at bounding box center [513, 209] width 209 height 259
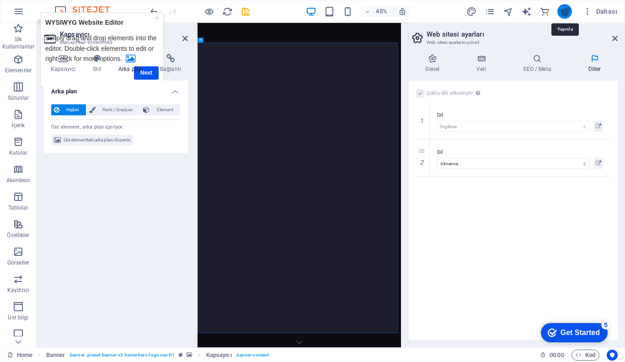
click at [561, 13] on icon "publish" at bounding box center [565, 11] width 11 height 11
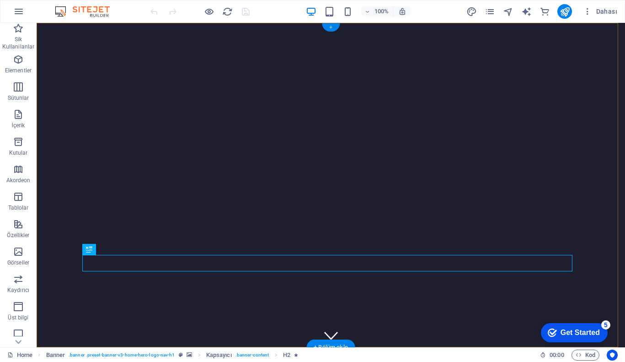
click at [330, 25] on div "+" at bounding box center [331, 27] width 18 height 8
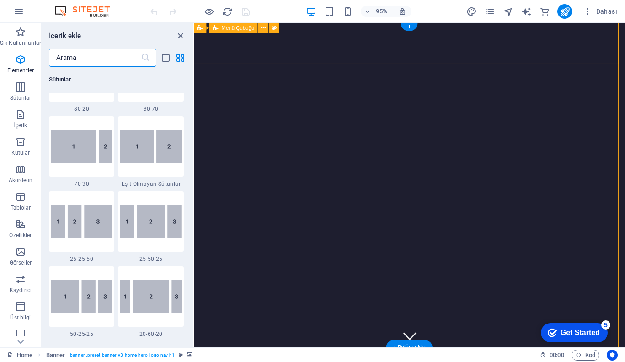
scroll to position [1600, 0]
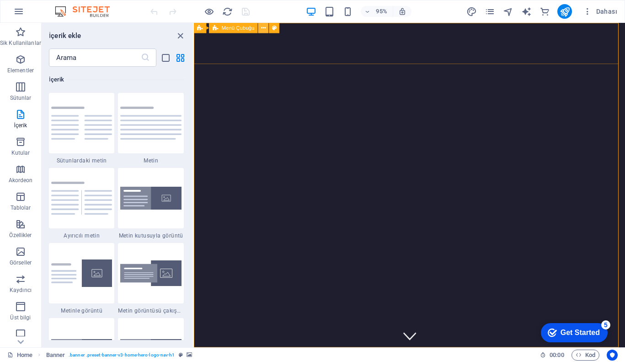
click at [261, 27] on icon at bounding box center [263, 27] width 5 height 9
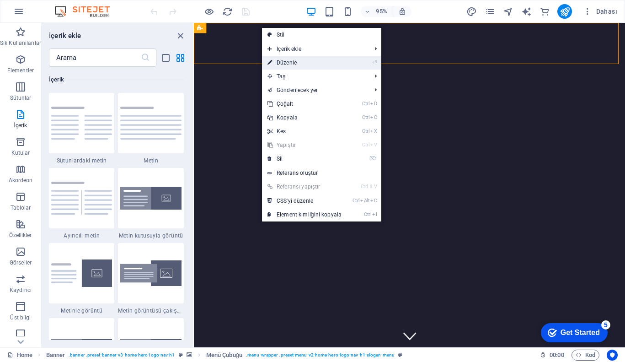
click at [291, 64] on link "⏎ Düzenle" at bounding box center [304, 63] width 85 height 14
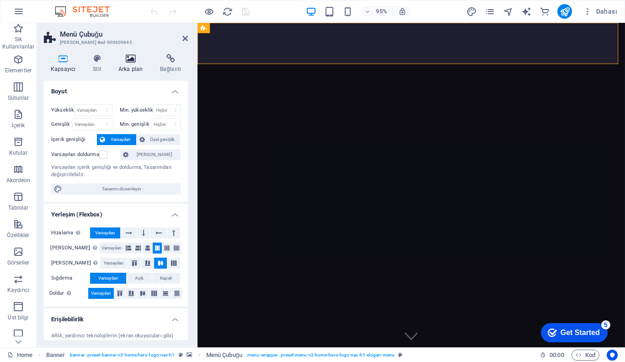
click at [129, 63] on h4 "Arka plan" at bounding box center [133, 63] width 42 height 19
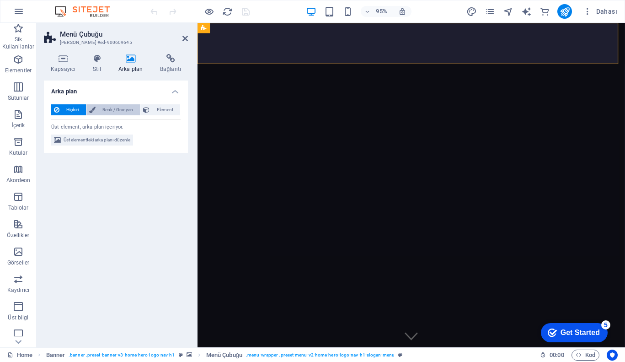
click at [111, 108] on span "Renk / Gradyan" at bounding box center [117, 109] width 39 height 11
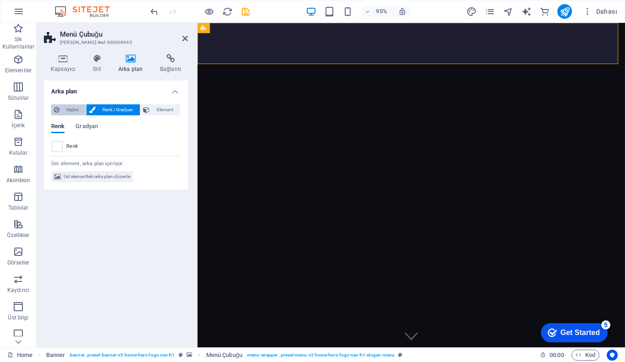
click at [69, 111] on span "Hiçbiri" at bounding box center [72, 109] width 21 height 11
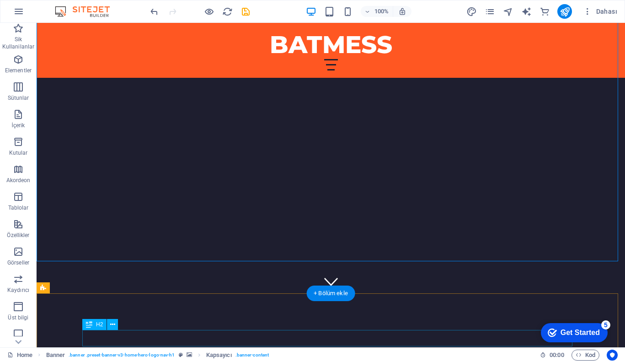
scroll to position [0, 0]
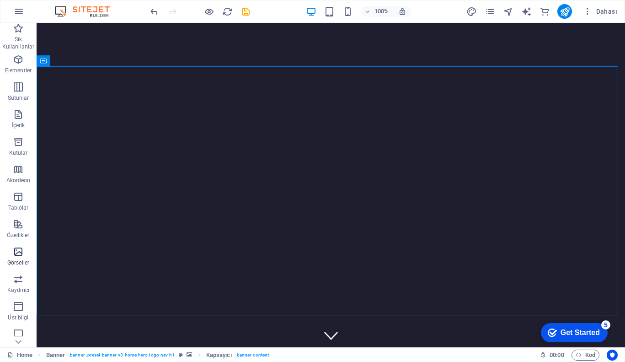
click at [11, 263] on p "Görseller" at bounding box center [18, 262] width 22 height 7
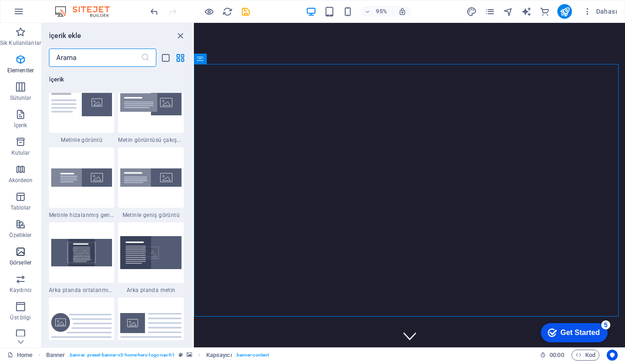
scroll to position [4637, 0]
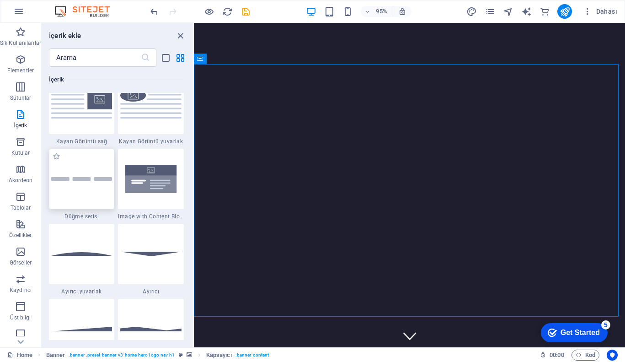
scroll to position [2069, 0]
click at [20, 59] on icon "button" at bounding box center [20, 59] width 11 height 11
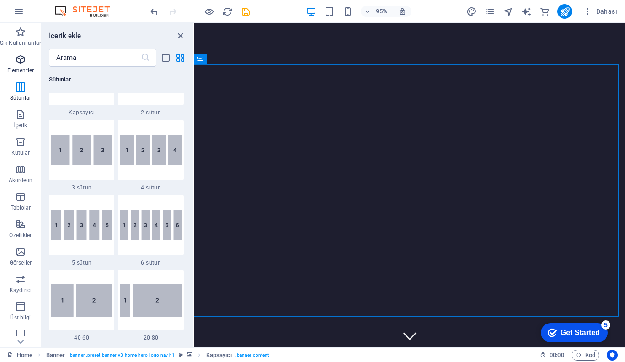
scroll to position [97, 0]
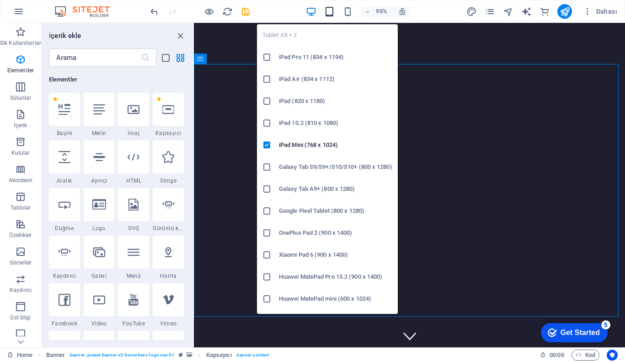
click at [326, 11] on icon "button" at bounding box center [329, 11] width 11 height 11
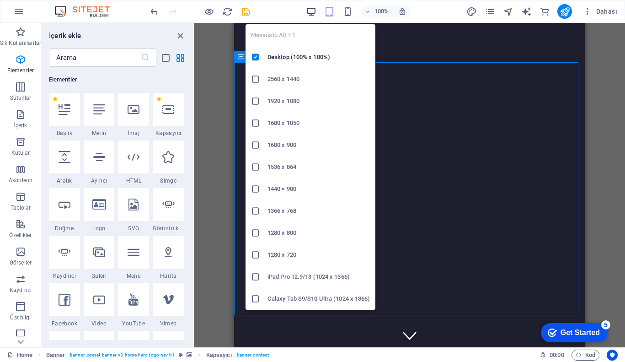
click at [310, 11] on icon "button" at bounding box center [311, 11] width 11 height 11
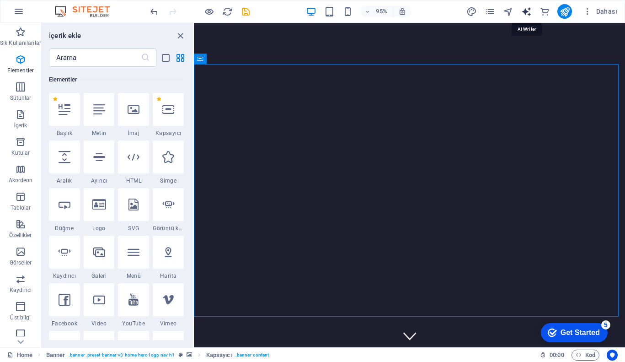
click at [525, 12] on icon "text_generator" at bounding box center [526, 11] width 11 height 11
select select "English"
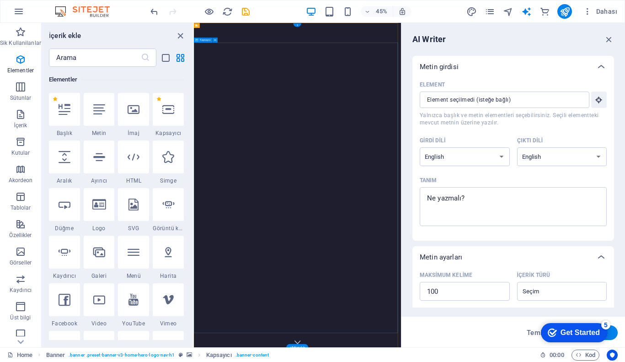
click at [526, 14] on icon "text_generator" at bounding box center [526, 11] width 11 height 11
click at [470, 8] on icon "design" at bounding box center [471, 11] width 11 height 11
select select "px"
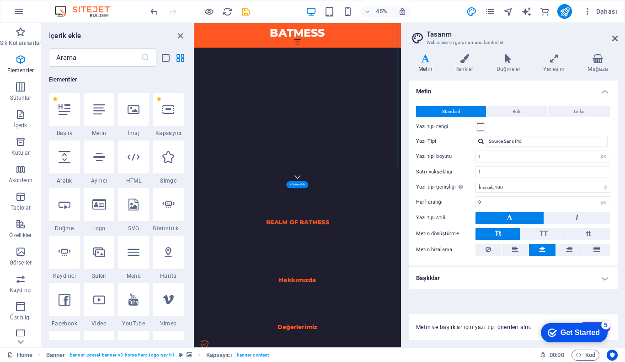
scroll to position [368, 0]
click at [498, 156] on input "1" at bounding box center [543, 156] width 134 height 11
type input "5"
click at [502, 173] on input "1" at bounding box center [543, 171] width 134 height 11
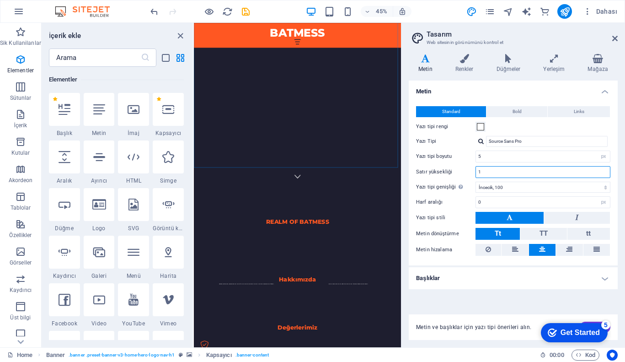
click at [491, 170] on input "1" at bounding box center [543, 171] width 134 height 11
type input "1.5"
click at [495, 153] on input "5" at bounding box center [543, 156] width 134 height 11
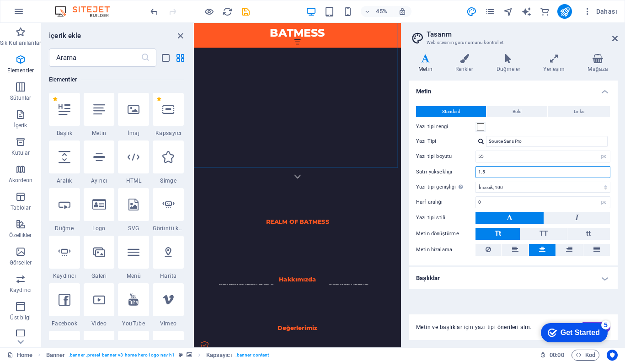
click at [505, 170] on input "1.5" at bounding box center [543, 171] width 134 height 11
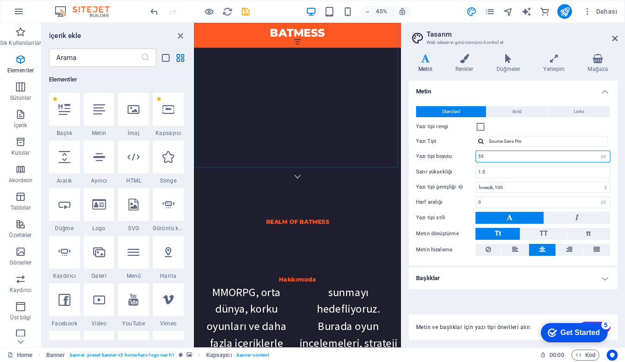
click at [497, 155] on input "55" at bounding box center [543, 156] width 134 height 11
click at [505, 168] on input "1.5" at bounding box center [543, 171] width 134 height 11
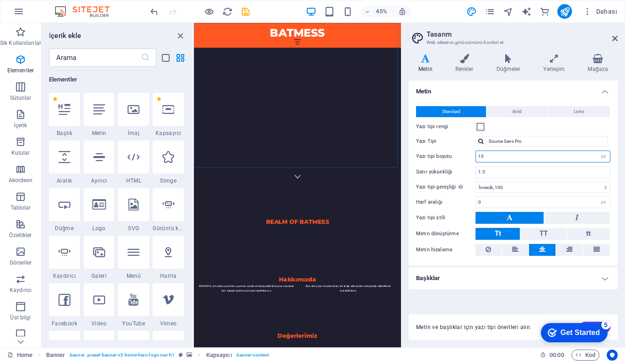
click at [490, 159] on input "15" at bounding box center [543, 156] width 134 height 11
click at [499, 176] on input "1.5" at bounding box center [543, 171] width 134 height 11
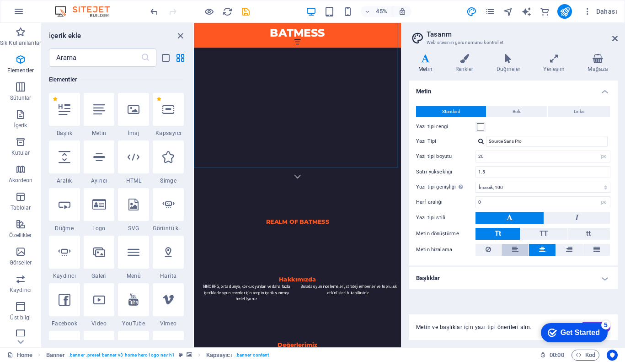
click at [512, 248] on button at bounding box center [515, 250] width 27 height 12
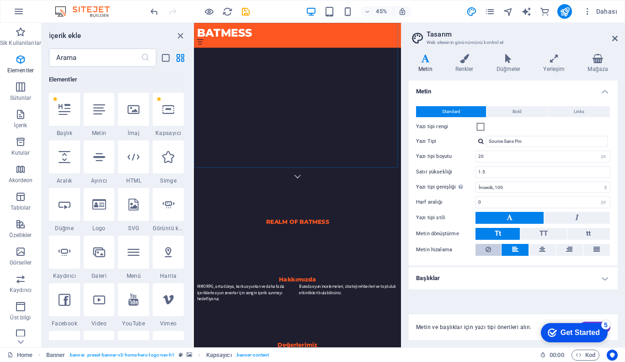
click at [484, 246] on button at bounding box center [489, 250] width 26 height 12
click at [493, 156] on input "20" at bounding box center [543, 156] width 134 height 11
click at [507, 174] on input "1.5" at bounding box center [543, 171] width 134 height 11
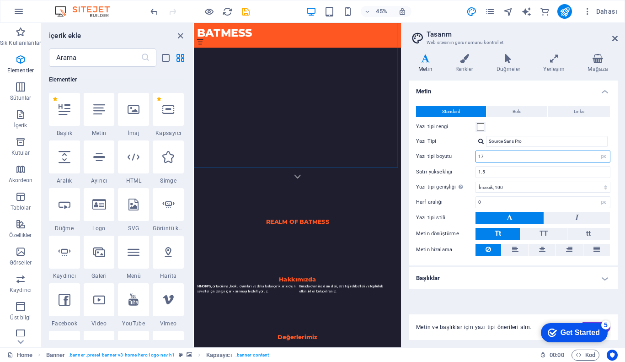
click at [490, 160] on input "17" at bounding box center [543, 156] width 134 height 11
type input "18"
click at [501, 168] on input "1.5" at bounding box center [543, 171] width 134 height 11
click at [514, 189] on select "İncecik, 100 Çok ince, 200 İnce, 300 Normal, 400 Orta, 500 Yarı kalın, 600 Kalı…" at bounding box center [543, 187] width 135 height 11
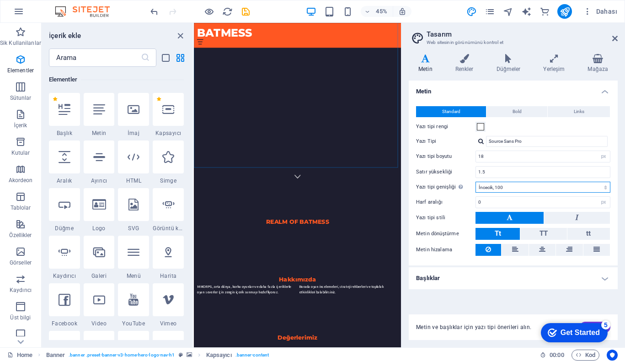
select select "300"
click at [476, 182] on select "İncecik, 100 Çok ince, 200 İnce, 300 Normal, 400 Orta, 500 Yarı kalın, 600 Kalı…" at bounding box center [543, 187] width 135 height 11
click at [510, 202] on input "0" at bounding box center [543, 202] width 134 height 11
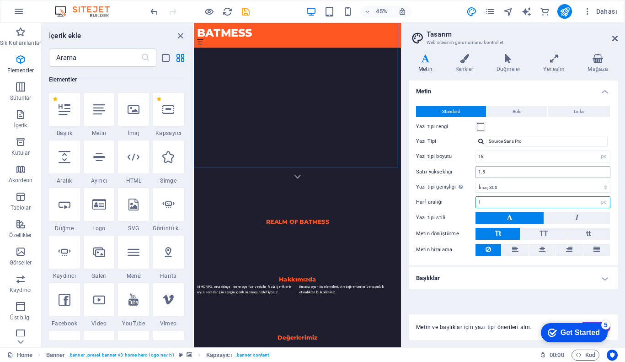
type input "1"
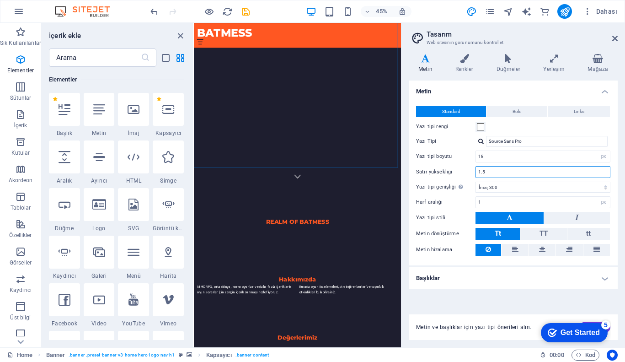
click at [504, 170] on input "1.5" at bounding box center [543, 171] width 134 height 11
click at [473, 58] on icon at bounding box center [464, 58] width 37 height 9
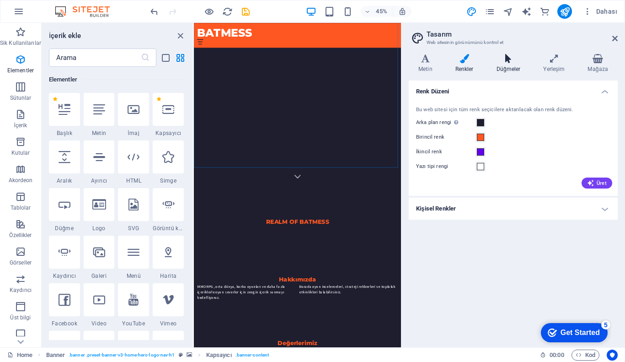
click at [503, 58] on icon at bounding box center [508, 58] width 43 height 9
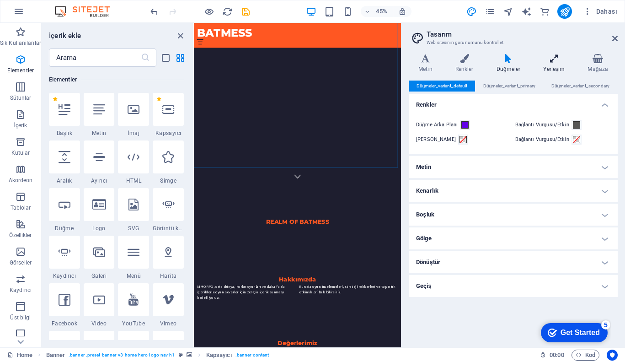
click at [548, 58] on icon at bounding box center [554, 58] width 41 height 9
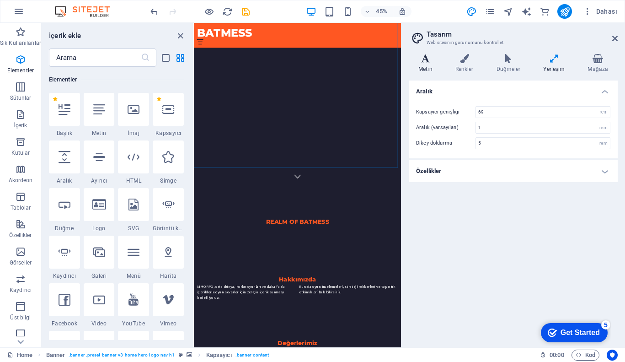
click at [427, 62] on icon at bounding box center [425, 58] width 33 height 9
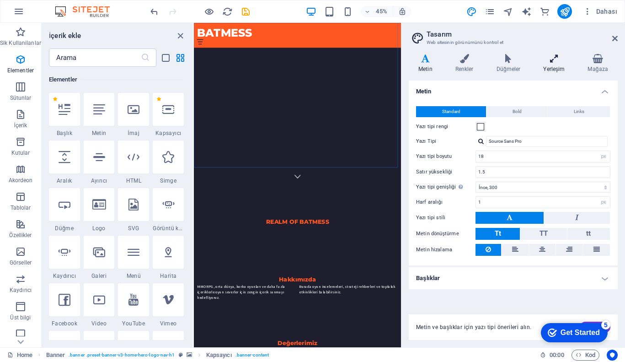
click at [555, 58] on icon at bounding box center [554, 58] width 41 height 9
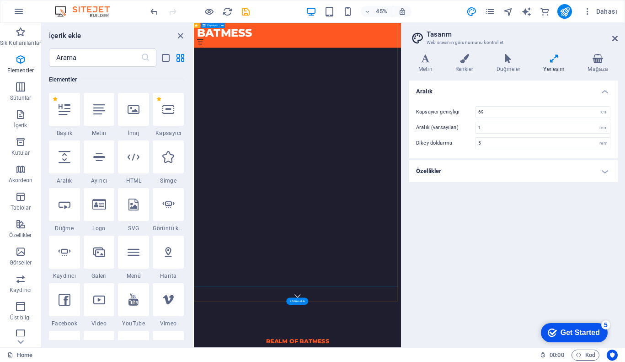
scroll to position [103, 0]
click at [564, 10] on icon "publish" at bounding box center [565, 11] width 11 height 11
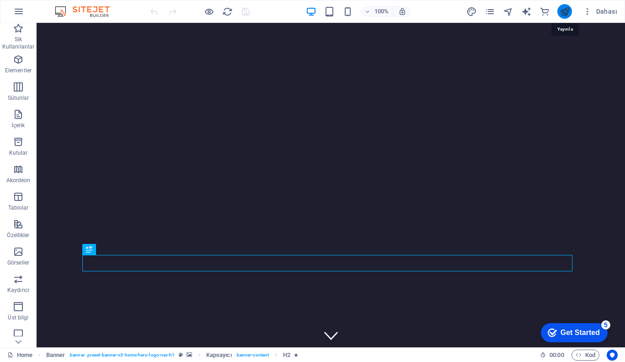
click at [570, 9] on icon "publish" at bounding box center [565, 11] width 11 height 11
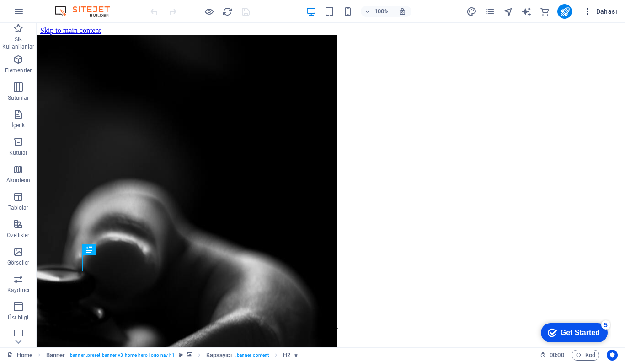
click at [604, 13] on span "Dahası" at bounding box center [600, 11] width 34 height 9
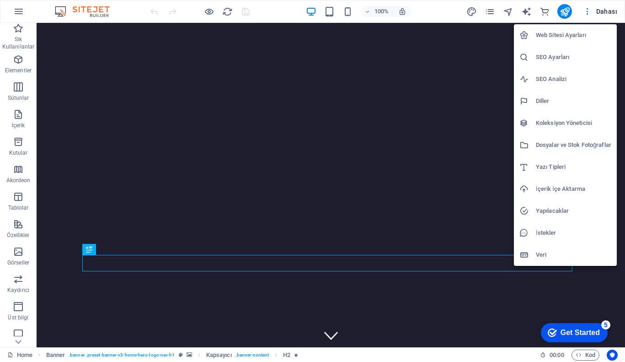
click at [569, 32] on h6 "Web Sitesi Ayarları" at bounding box center [573, 35] width 75 height 11
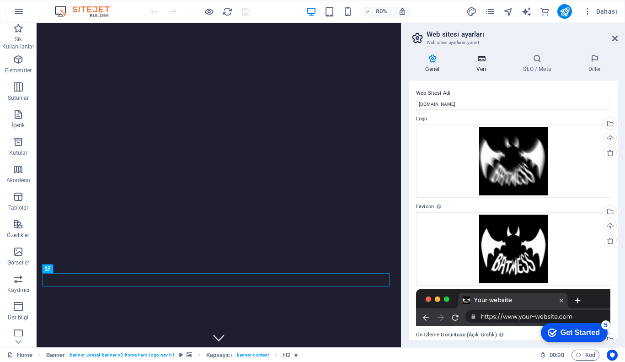
click at [488, 63] on h4 "Veri" at bounding box center [483, 63] width 47 height 19
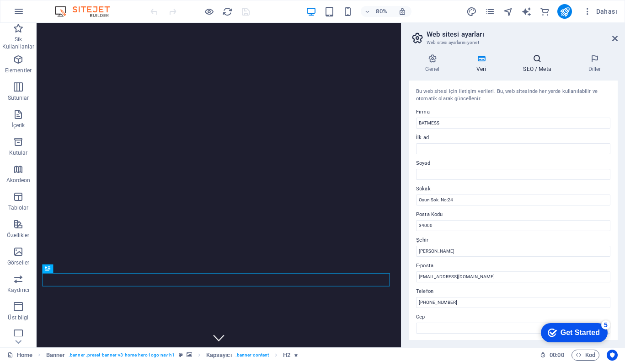
click at [546, 66] on h4 "SEO / Meta" at bounding box center [539, 63] width 65 height 19
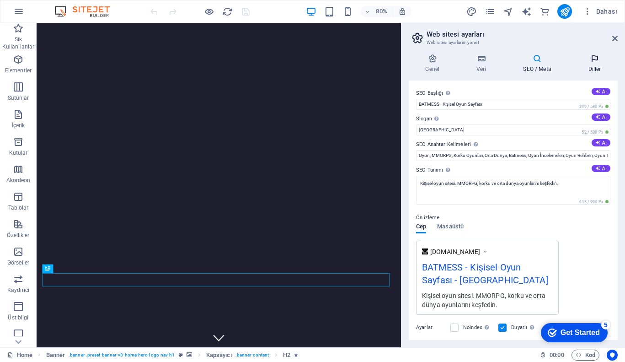
click at [590, 61] on icon at bounding box center [595, 58] width 46 height 9
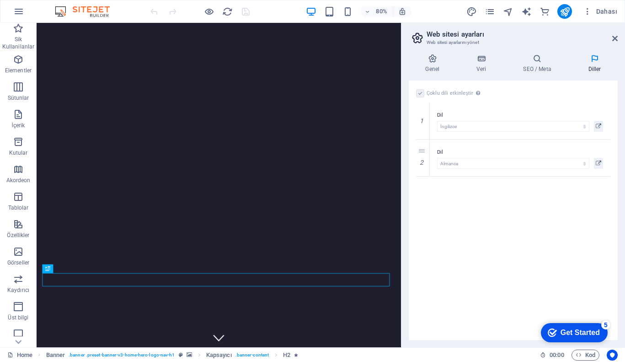
click at [421, 92] on label at bounding box center [420, 93] width 8 height 8
click at [420, 91] on label at bounding box center [420, 93] width 8 height 8
click at [424, 160] on icon at bounding box center [422, 158] width 5 height 6
click at [421, 94] on label at bounding box center [420, 93] width 8 height 8
click at [0, 0] on input "Çoklu dili etkinleştir Çoklu dili silmek için tek bir dil kalana kadar tüm dill…" at bounding box center [0, 0] width 0 height 0
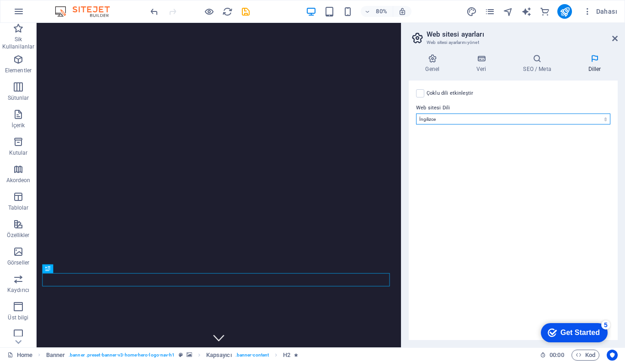
click at [500, 115] on select "Abkhazian Afar Afrikaans Akan Albanian Almanca Amharic Aragonese Arapça Armenia…" at bounding box center [513, 118] width 194 height 11
select select "165"
click at [416, 113] on select "Abkhazian Afar Afrikaans Akan Albanian Almanca Amharic Aragonese Arapça Armenia…" at bounding box center [513, 118] width 194 height 11
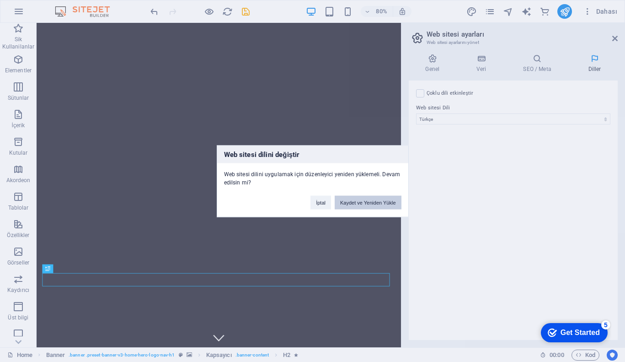
click at [385, 199] on button "Kaydet ve Yeniden Yükle" at bounding box center [368, 202] width 67 height 14
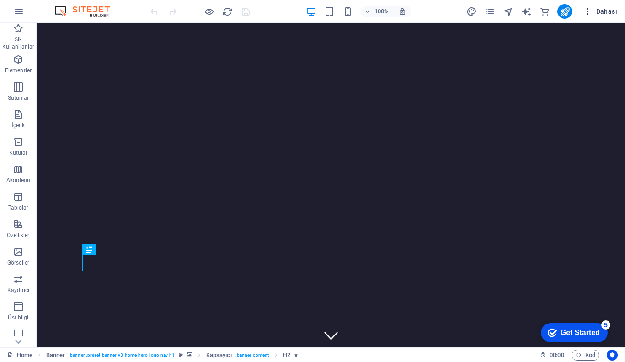
click at [586, 10] on icon "button" at bounding box center [587, 11] width 9 height 9
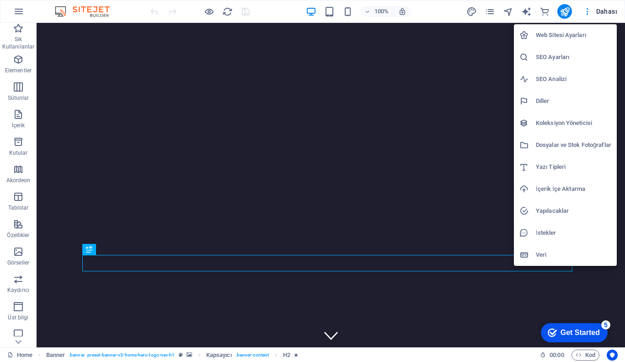
click at [559, 32] on h6 "Web Sitesi Ayarları" at bounding box center [573, 35] width 75 height 11
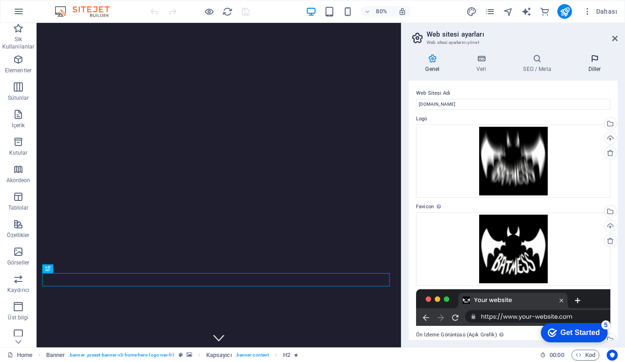
click at [583, 64] on h4 "Diller" at bounding box center [595, 63] width 46 height 19
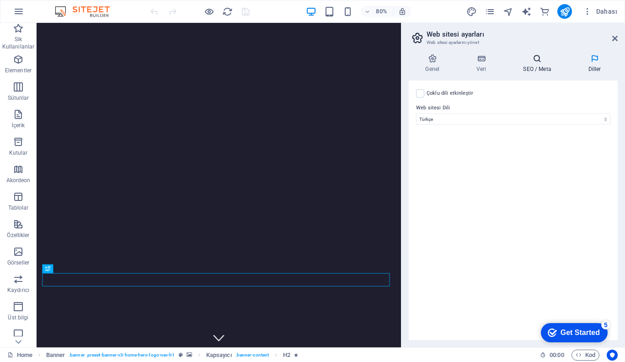
click at [534, 62] on icon at bounding box center [537, 58] width 61 height 9
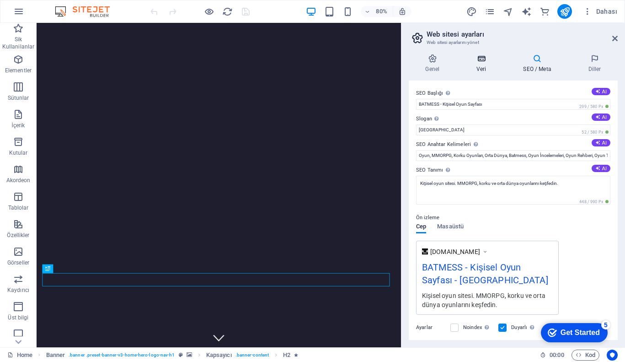
click at [491, 64] on h4 "Veri" at bounding box center [483, 63] width 47 height 19
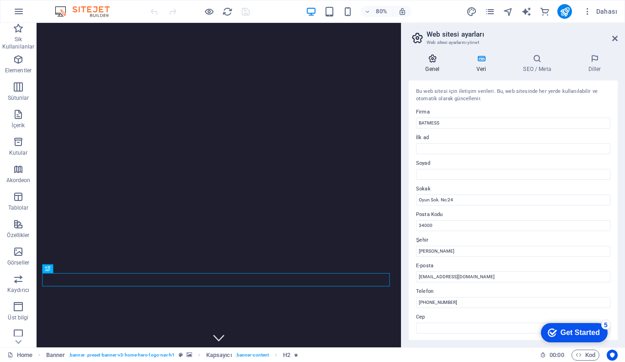
click at [437, 62] on icon at bounding box center [433, 58] width 48 height 9
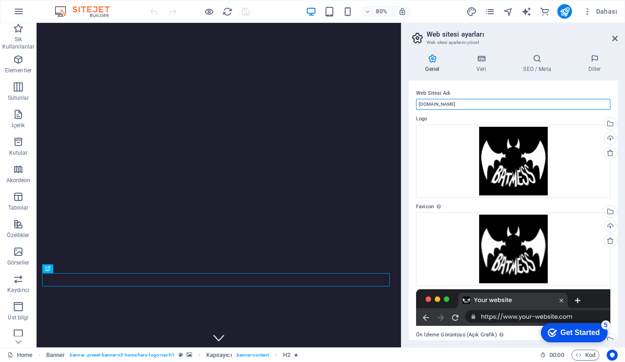
click at [458, 104] on input "[DOMAIN_NAME]" at bounding box center [513, 104] width 194 height 11
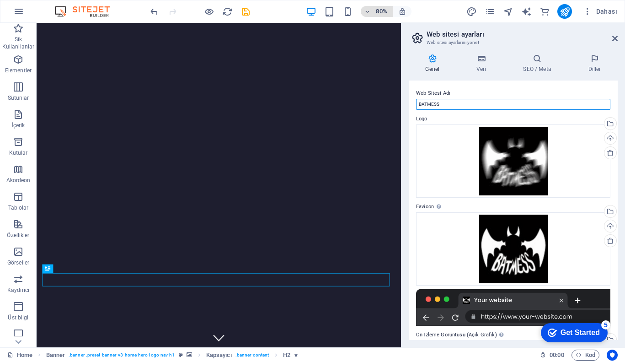
type input "BATMESS"
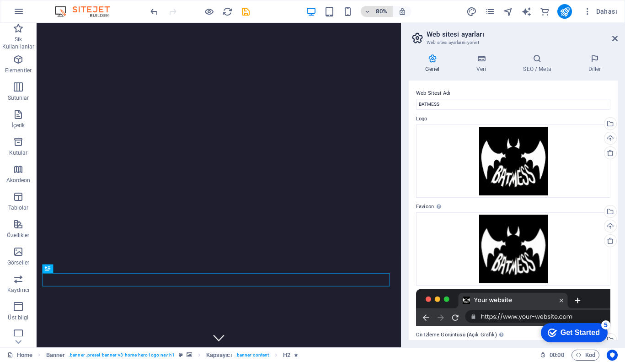
click at [384, 9] on h6 "80%" at bounding box center [382, 11] width 15 height 11
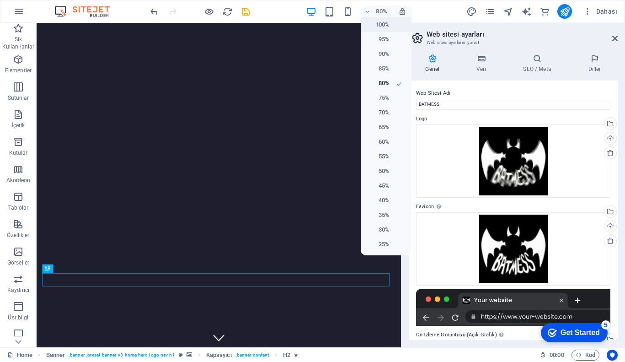
click at [382, 23] on h6 "100%" at bounding box center [377, 24] width 23 height 11
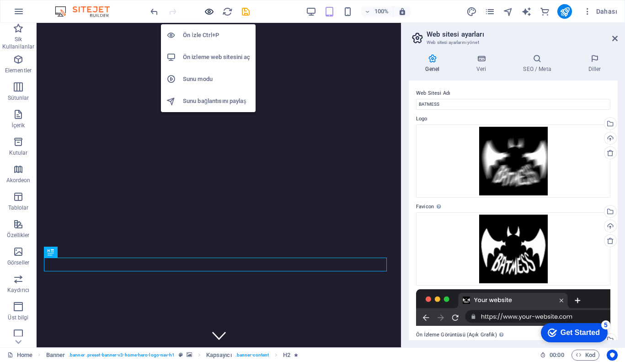
click at [207, 10] on icon "button" at bounding box center [209, 11] width 11 height 11
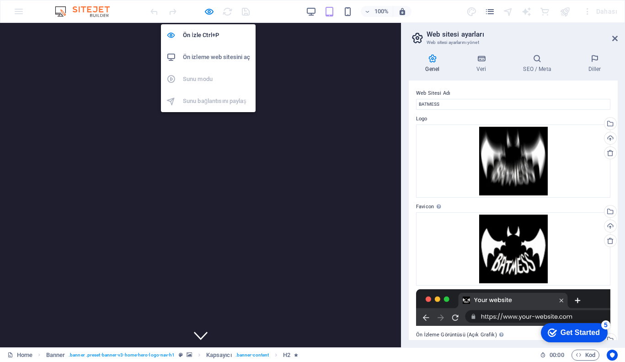
click at [219, 59] on h6 "Ön izleme web sitesini aç" at bounding box center [216, 57] width 67 height 11
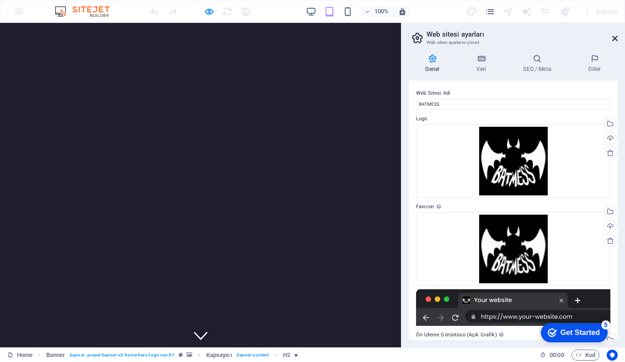
click at [615, 39] on icon at bounding box center [614, 38] width 5 height 7
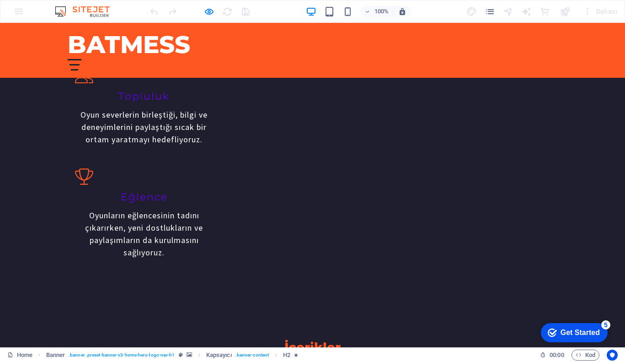
scroll to position [761, 0]
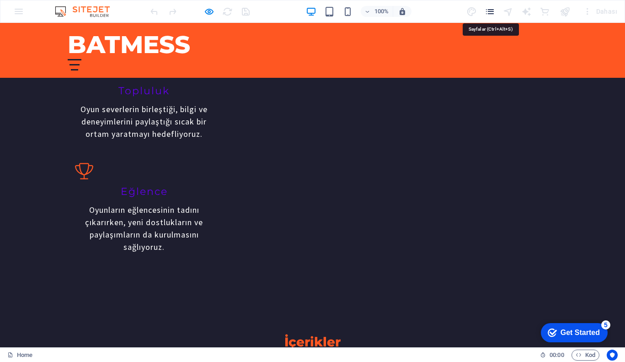
click at [490, 14] on icon "pages" at bounding box center [490, 11] width 11 height 11
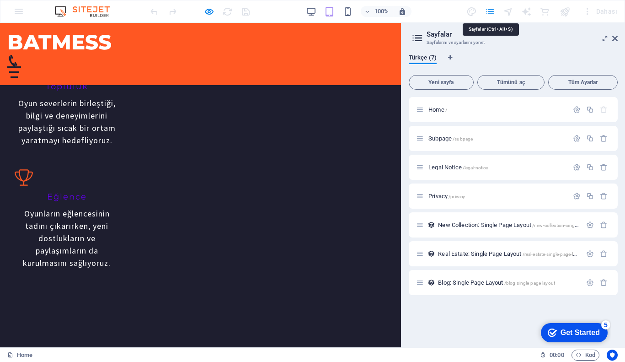
click at [487, 9] on icon "pages" at bounding box center [490, 11] width 11 height 11
click at [617, 37] on icon at bounding box center [614, 38] width 5 height 7
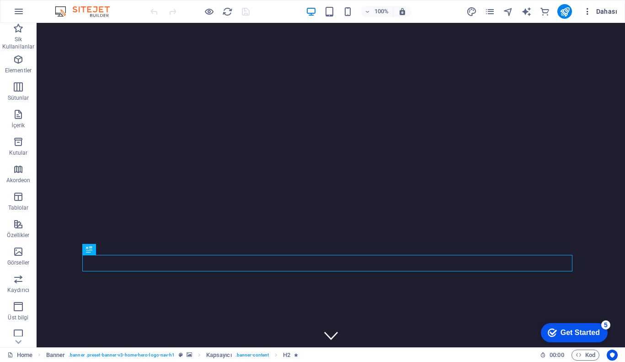
click at [589, 6] on button "Dahası" at bounding box center [600, 11] width 42 height 15
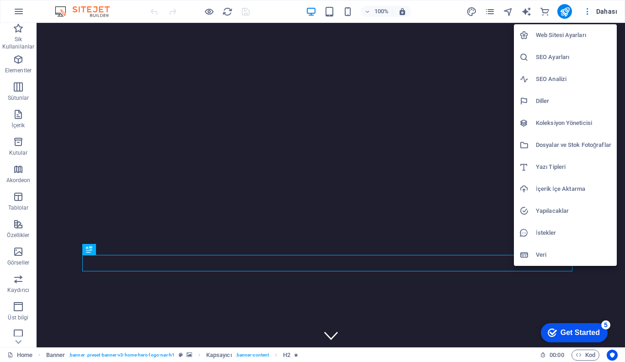
click at [563, 34] on h6 "Web Sitesi Ayarları" at bounding box center [573, 35] width 75 height 11
select select "165"
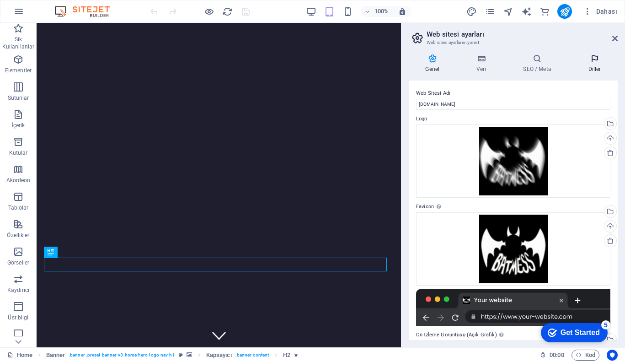
click at [589, 63] on icon at bounding box center [595, 58] width 46 height 9
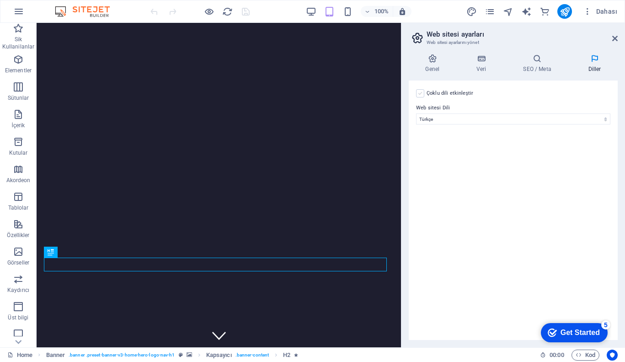
click at [422, 96] on label at bounding box center [420, 93] width 8 height 8
click at [0, 0] on input "Çoklu dili etkinleştir Çoklu dili silmek için tek bir dil kalana kadar tüm dill…" at bounding box center [0, 0] width 0 height 0
select select
click at [568, 13] on icon "publish" at bounding box center [565, 11] width 11 height 11
